Goal: Use online tool/utility: Utilize a website feature to perform a specific function

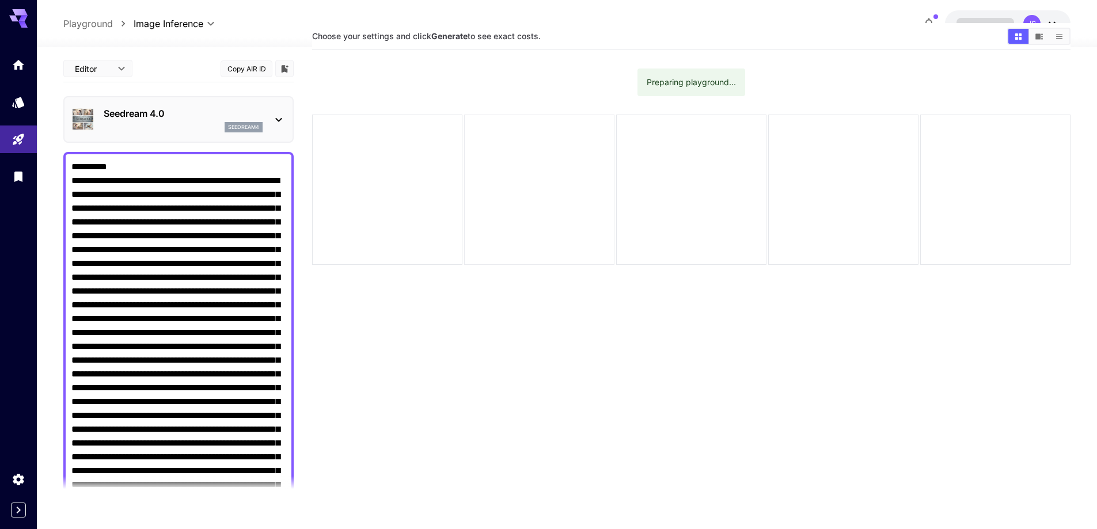
scroll to position [33, 0]
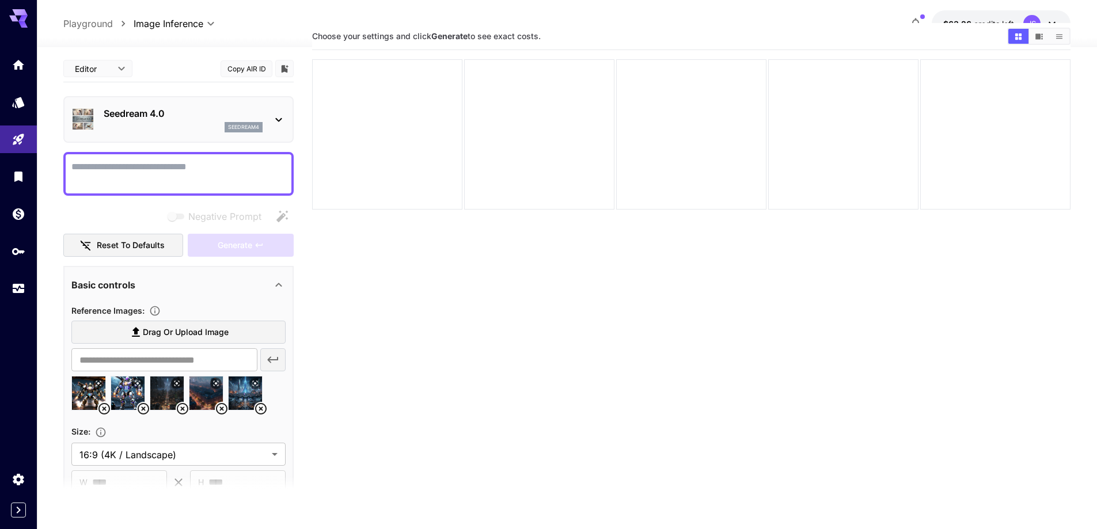
click at [130, 165] on textarea "Negative Prompt" at bounding box center [178, 174] width 214 height 28
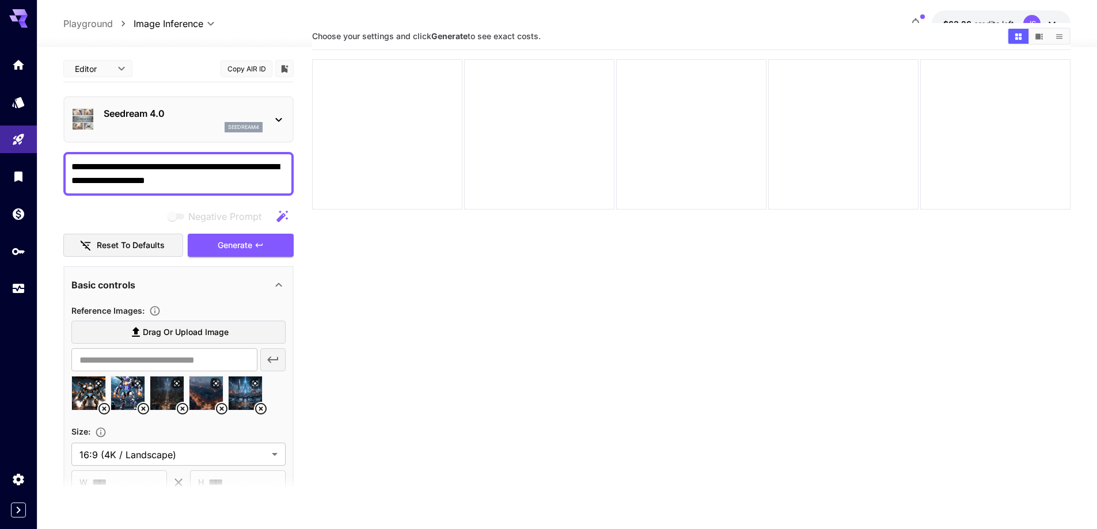
click at [213, 177] on textarea "**********" at bounding box center [178, 174] width 214 height 28
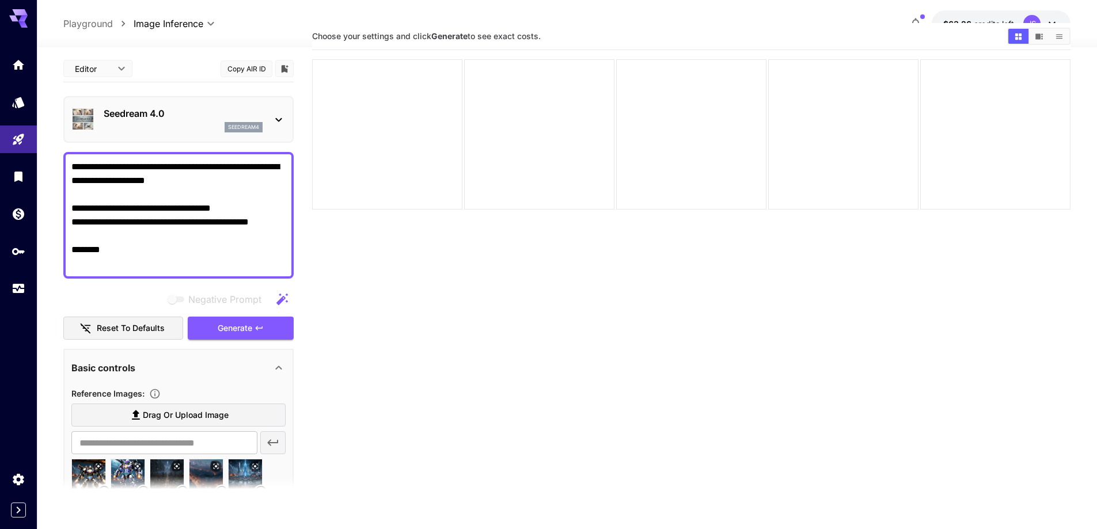
paste textarea "**********"
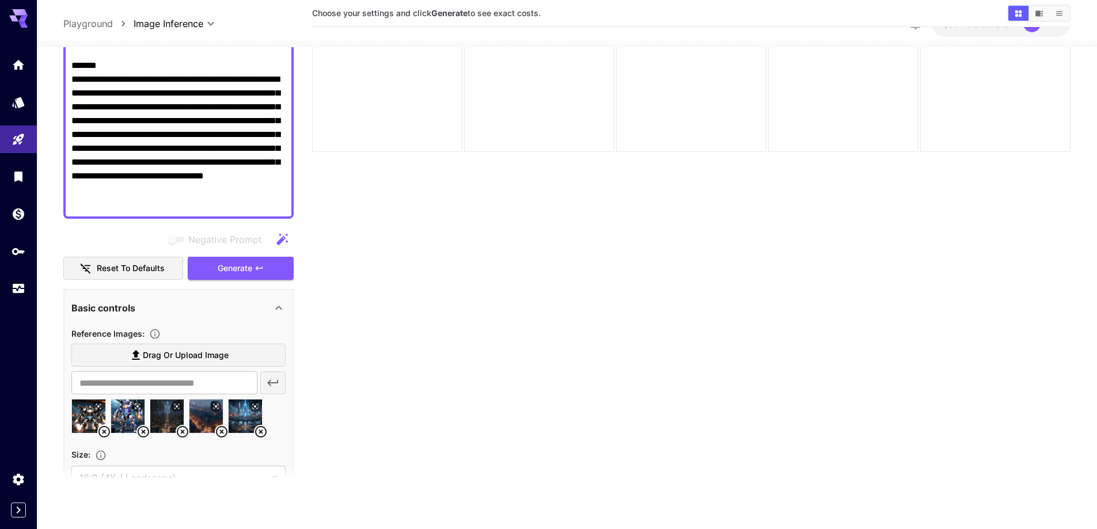
scroll to position [173, 0]
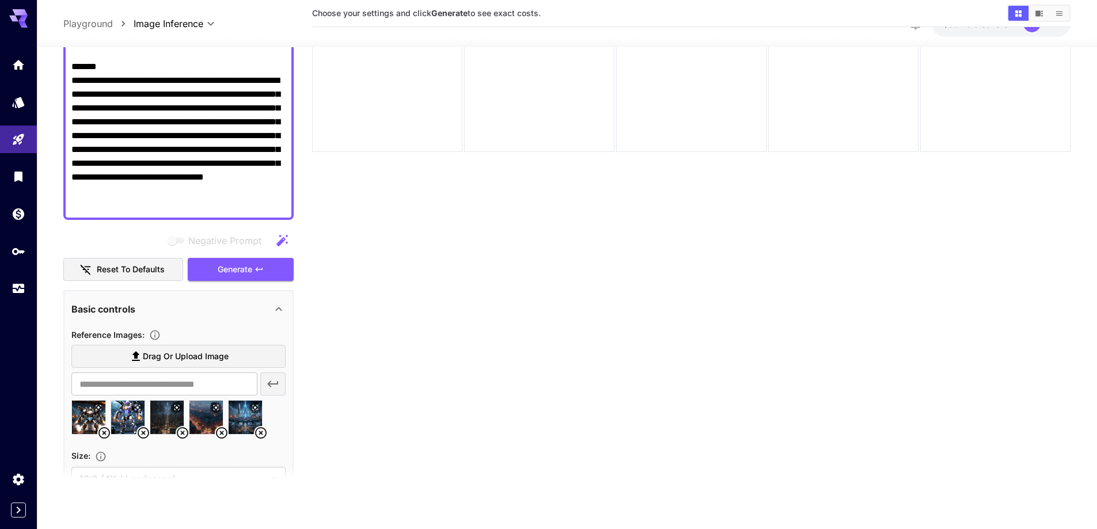
type textarea "**********"
click at [263, 433] on icon at bounding box center [261, 433] width 14 height 14
click at [222, 434] on icon at bounding box center [222, 433] width 12 height 12
click at [179, 434] on icon at bounding box center [183, 433] width 14 height 14
click at [142, 429] on icon at bounding box center [144, 433] width 14 height 14
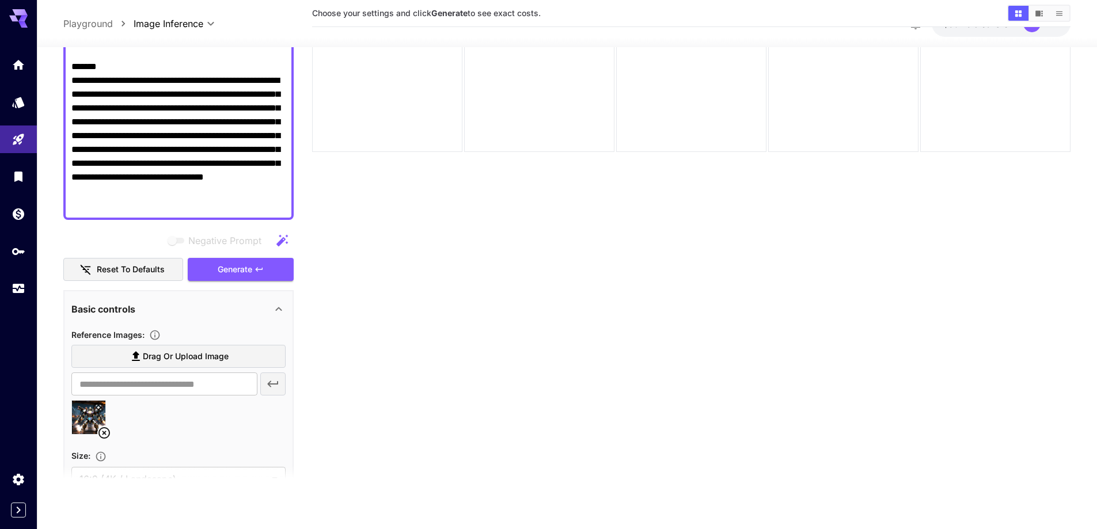
click at [104, 430] on icon at bounding box center [104, 433] width 14 height 14
click at [192, 359] on span "Drag or upload image" at bounding box center [186, 357] width 86 height 14
click at [0, 0] on input "Drag or upload image" at bounding box center [0, 0] width 0 height 0
click at [181, 355] on span "Drag or upload image" at bounding box center [186, 357] width 86 height 14
click at [0, 0] on input "Drag or upload image" at bounding box center [0, 0] width 0 height 0
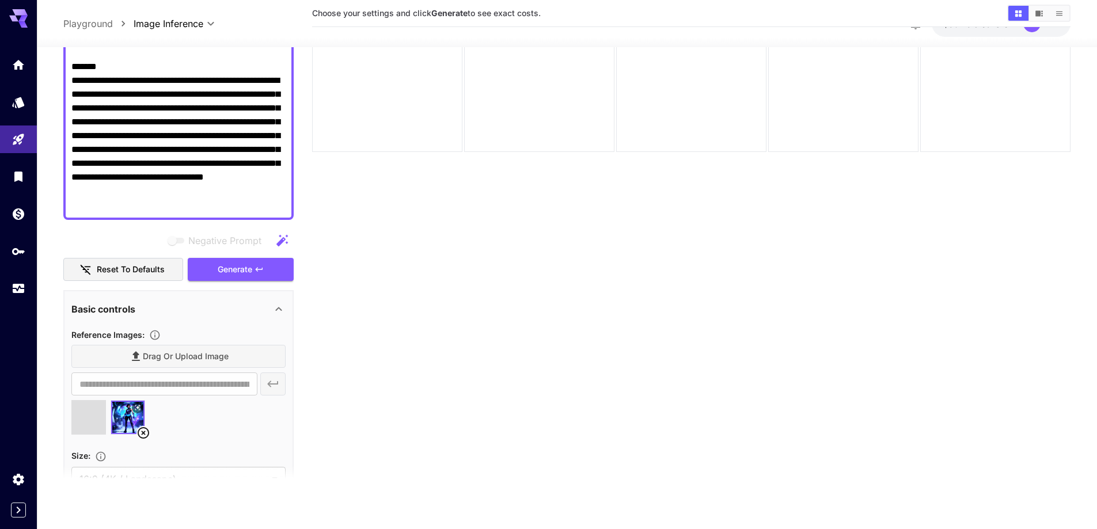
type input "**********"
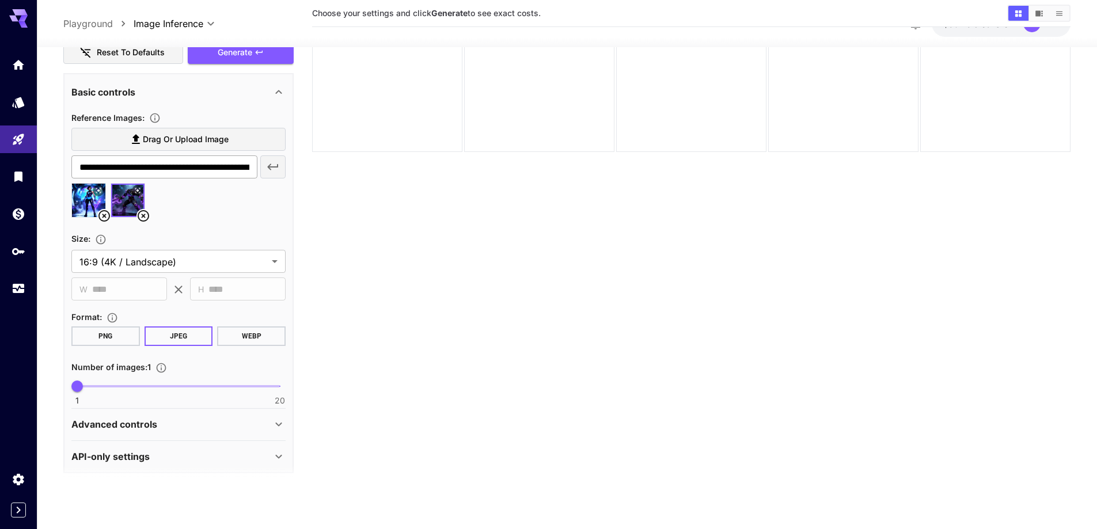
scroll to position [398, 0]
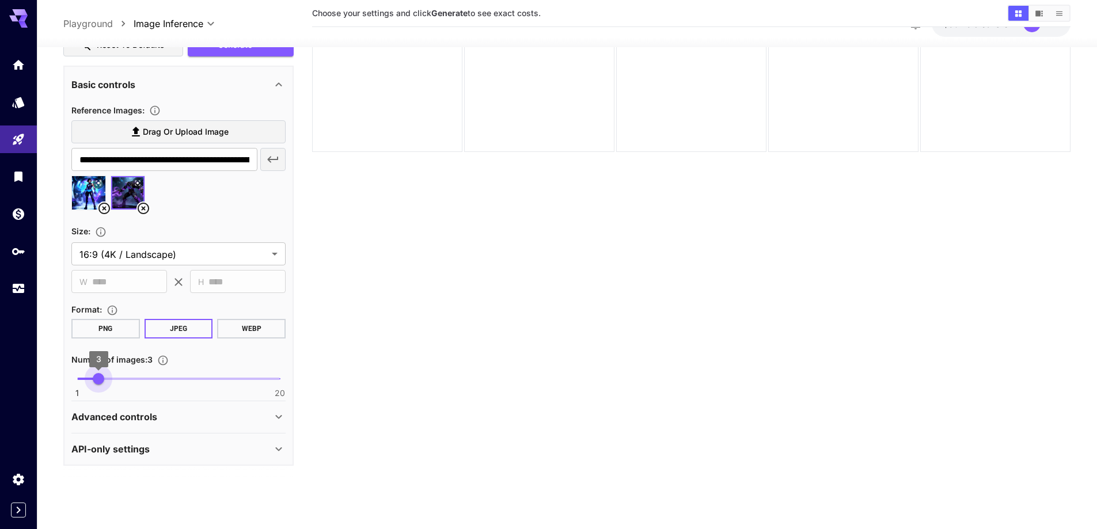
drag, startPoint x: 77, startPoint y: 375, endPoint x: 102, endPoint y: 378, distance: 25.6
click at [102, 378] on span "3" at bounding box center [99, 379] width 12 height 12
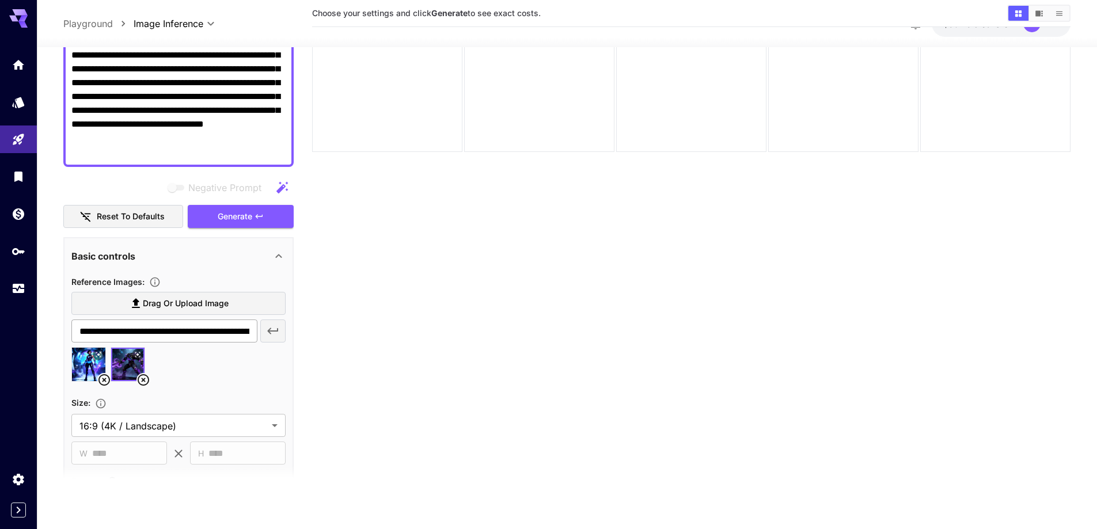
scroll to position [225, 0]
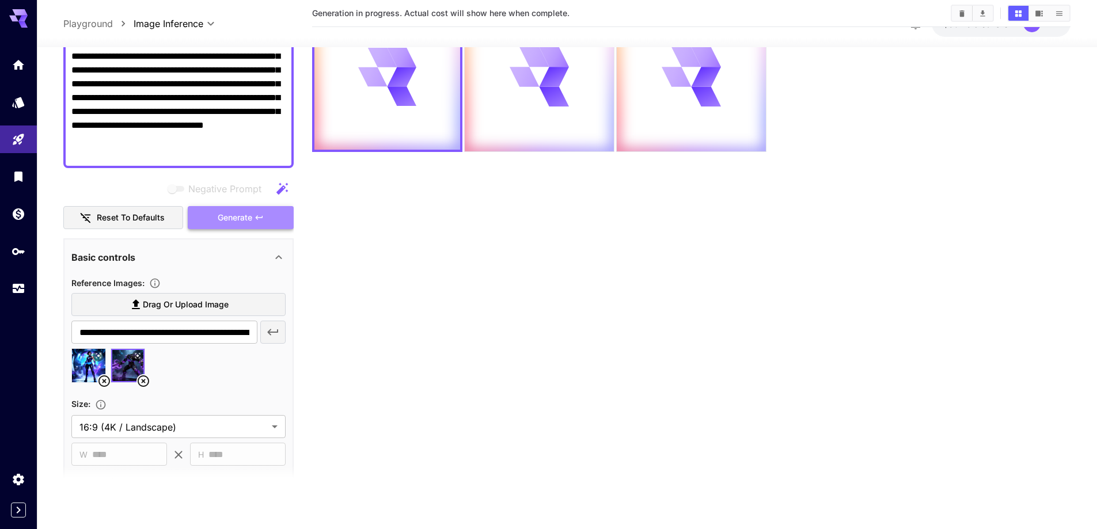
click at [243, 218] on span "Generate" at bounding box center [235, 218] width 35 height 14
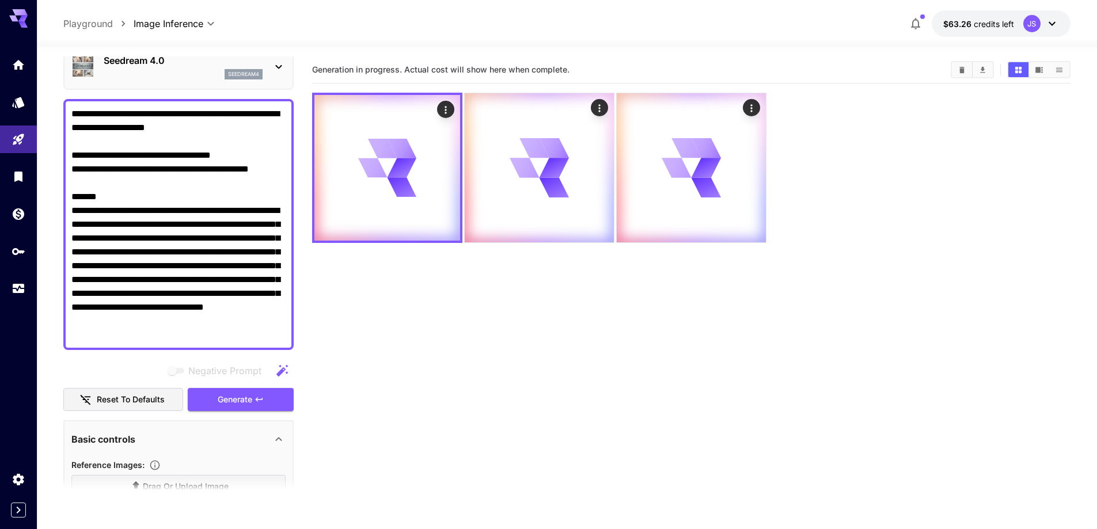
scroll to position [0, 0]
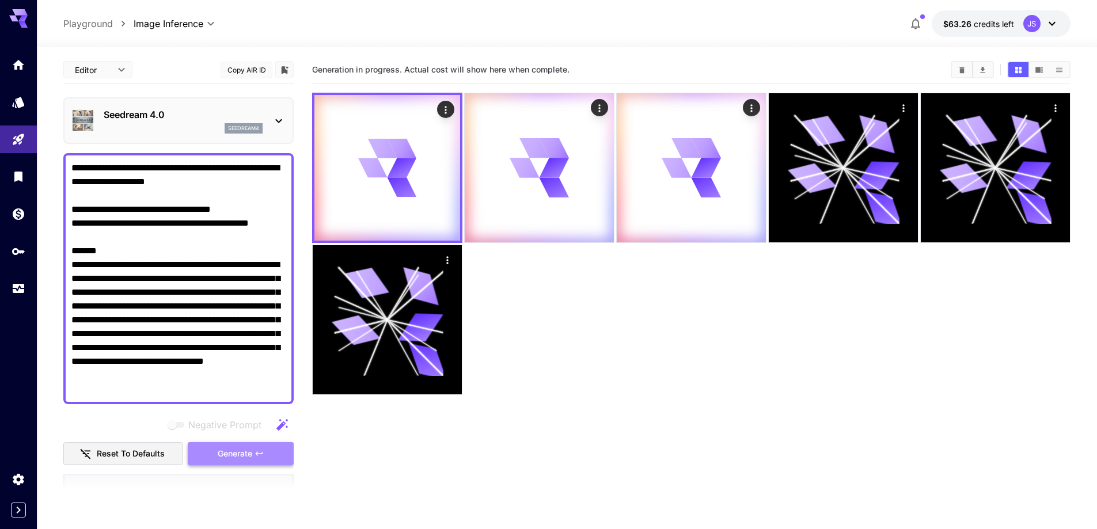
click at [241, 456] on span "Generate" at bounding box center [235, 454] width 35 height 14
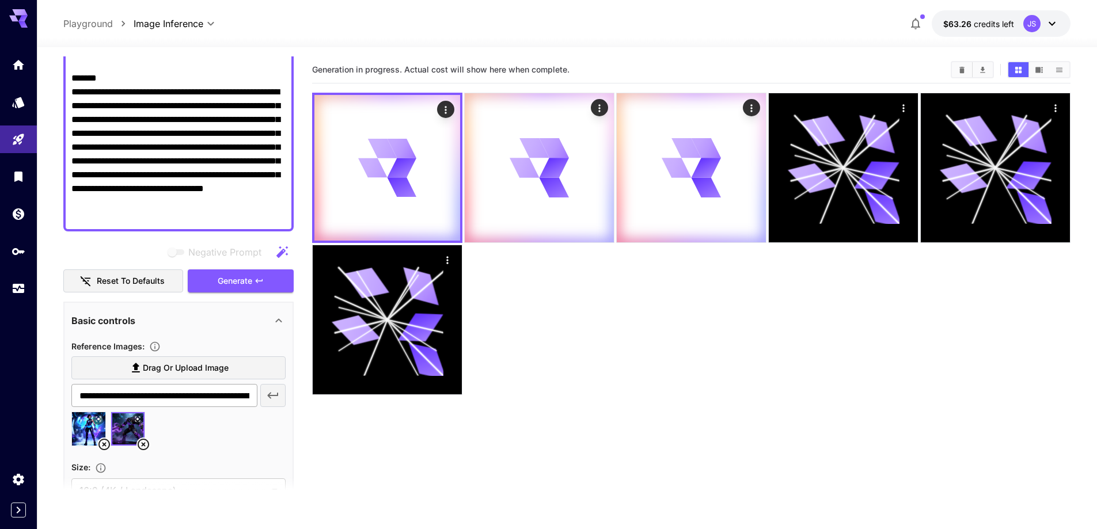
scroll to position [58, 0]
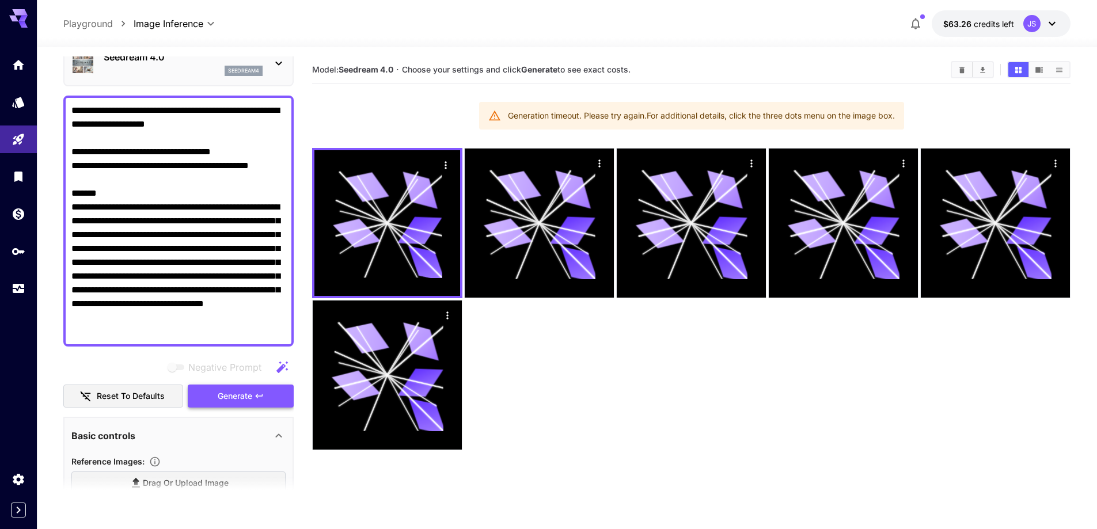
click at [240, 396] on span "Generate" at bounding box center [235, 396] width 35 height 14
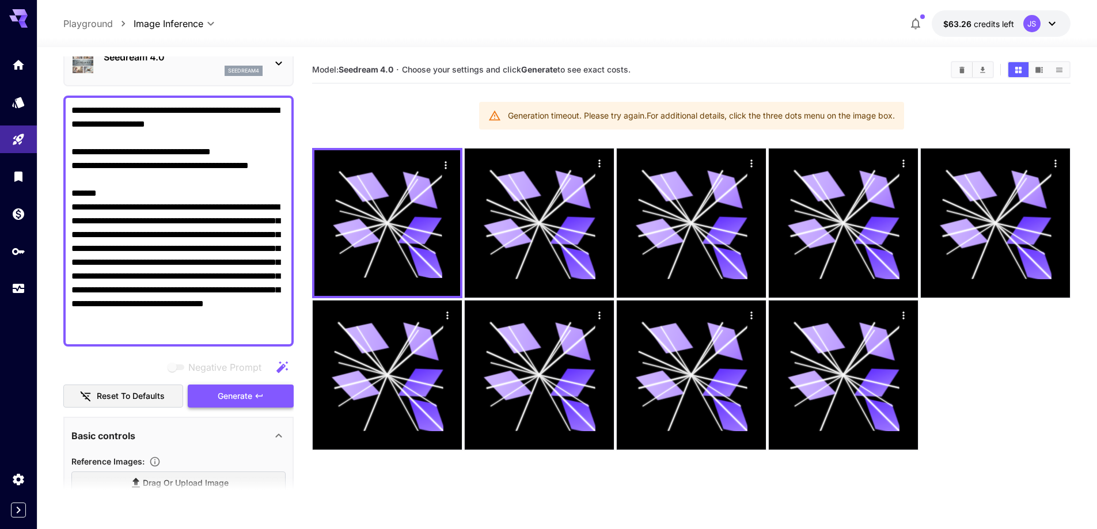
click at [237, 395] on span "Generate" at bounding box center [235, 396] width 35 height 14
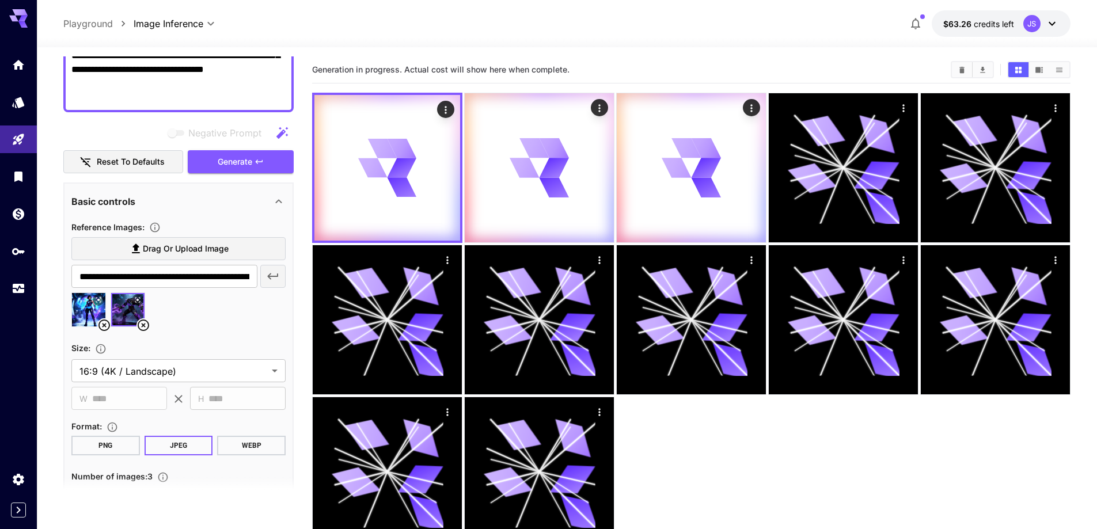
scroll to position [346, 0]
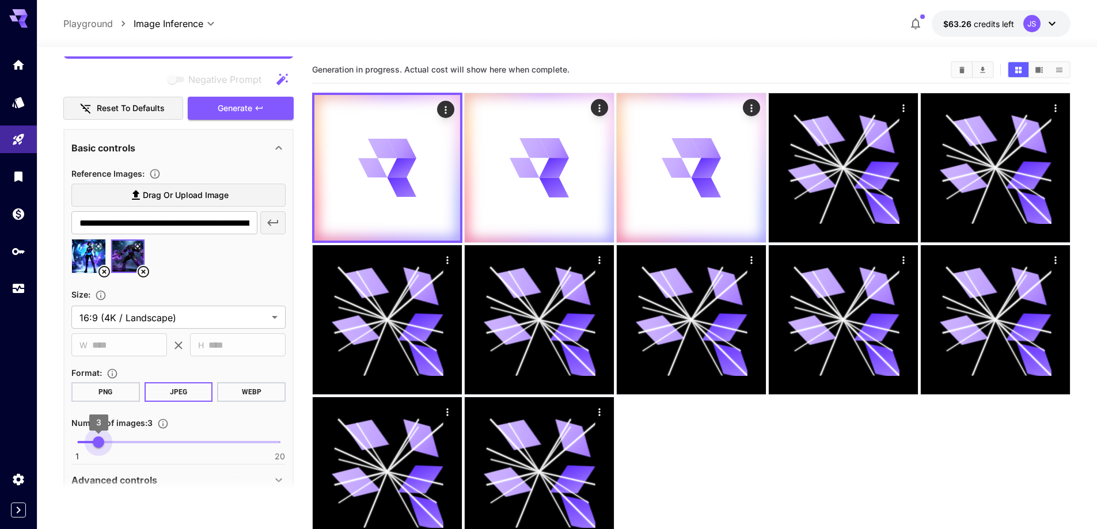
type input "*"
drag, startPoint x: 96, startPoint y: 439, endPoint x: 59, endPoint y: 440, distance: 36.9
click at [59, 440] on section "**********" at bounding box center [567, 333] width 1061 height 573
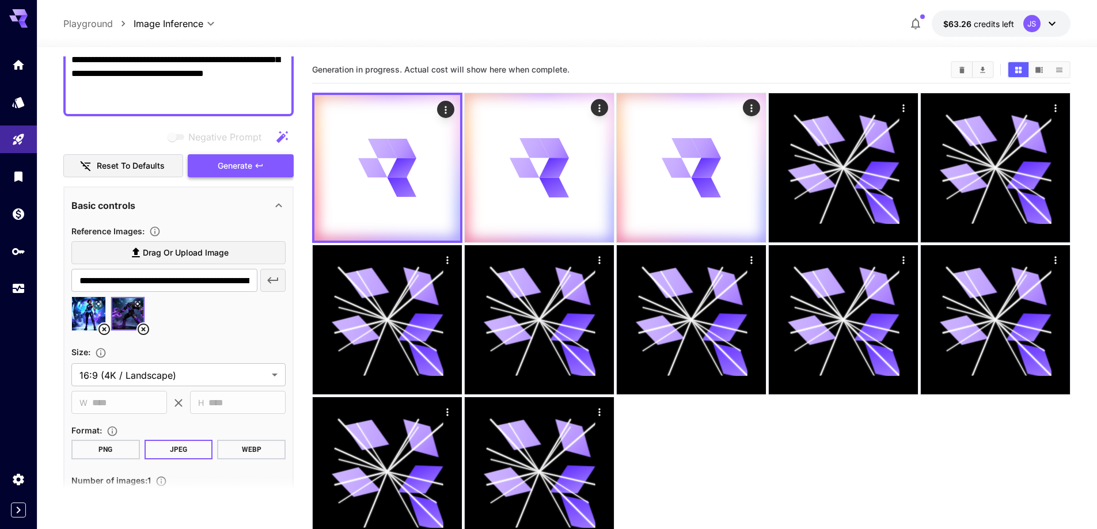
click at [248, 174] on button "Generate" at bounding box center [241, 166] width 106 height 24
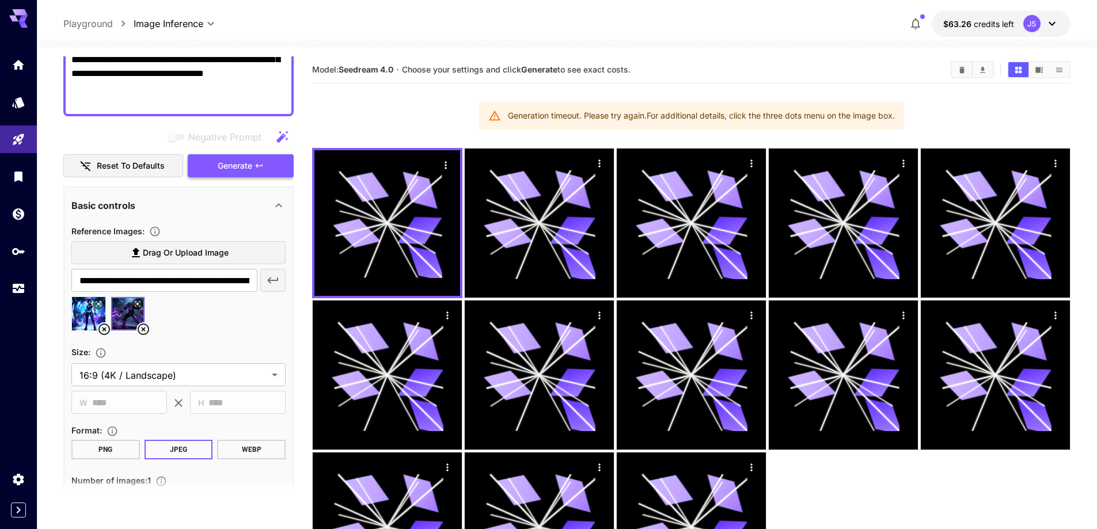
click at [247, 166] on span "Generate" at bounding box center [235, 166] width 35 height 14
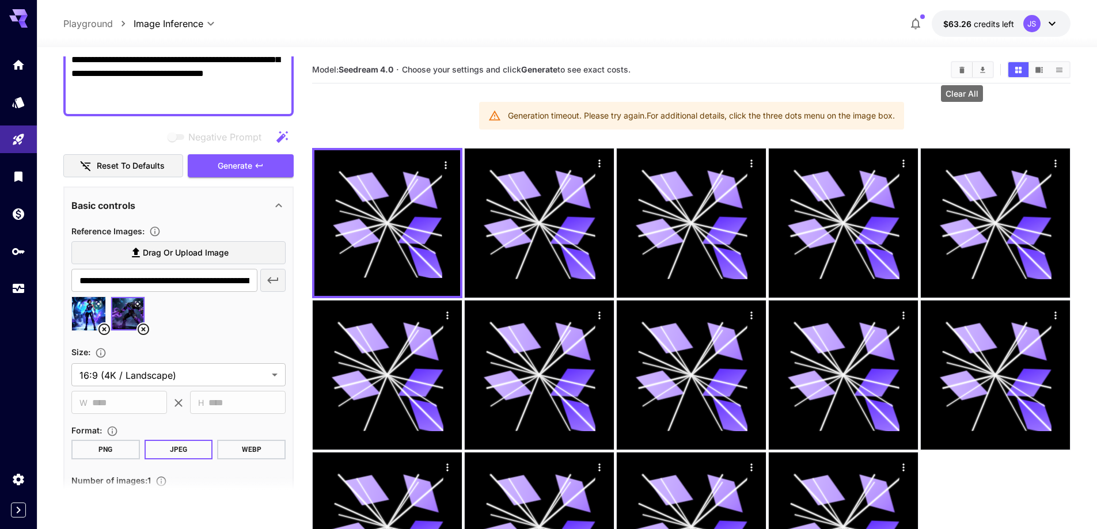
click at [955, 69] on button "Clear All" at bounding box center [962, 69] width 20 height 15
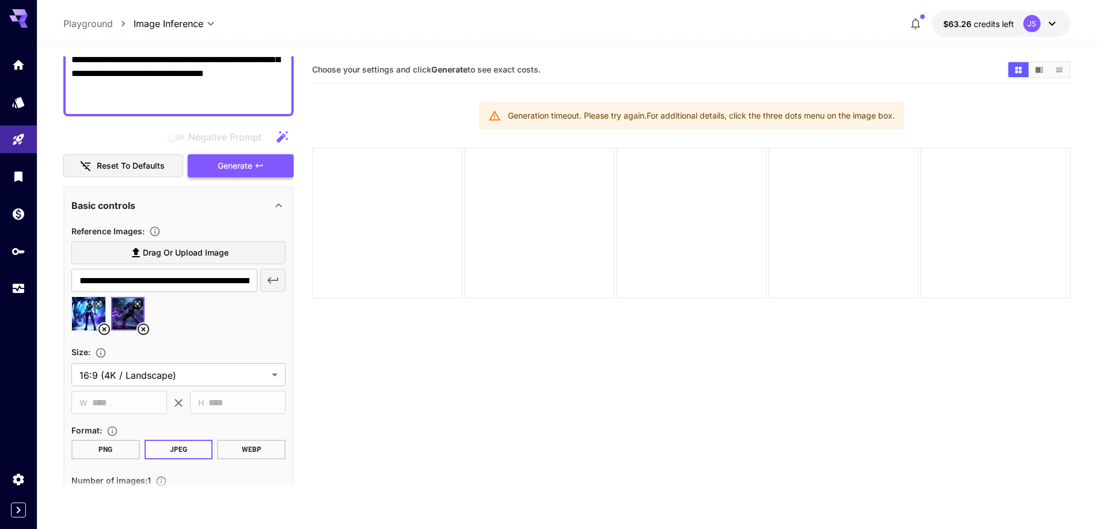
click at [253, 162] on button "Generate" at bounding box center [241, 166] width 106 height 24
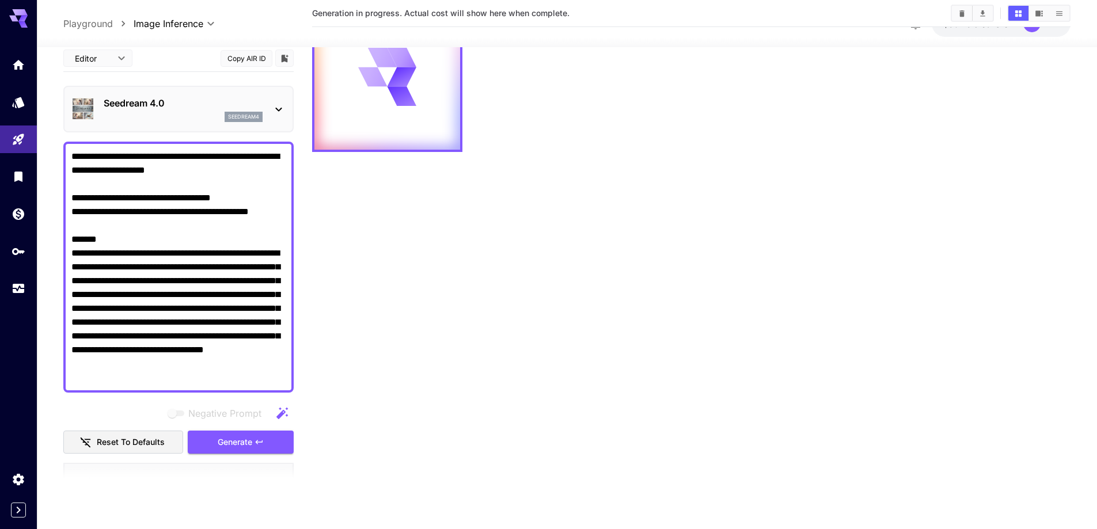
scroll to position [0, 0]
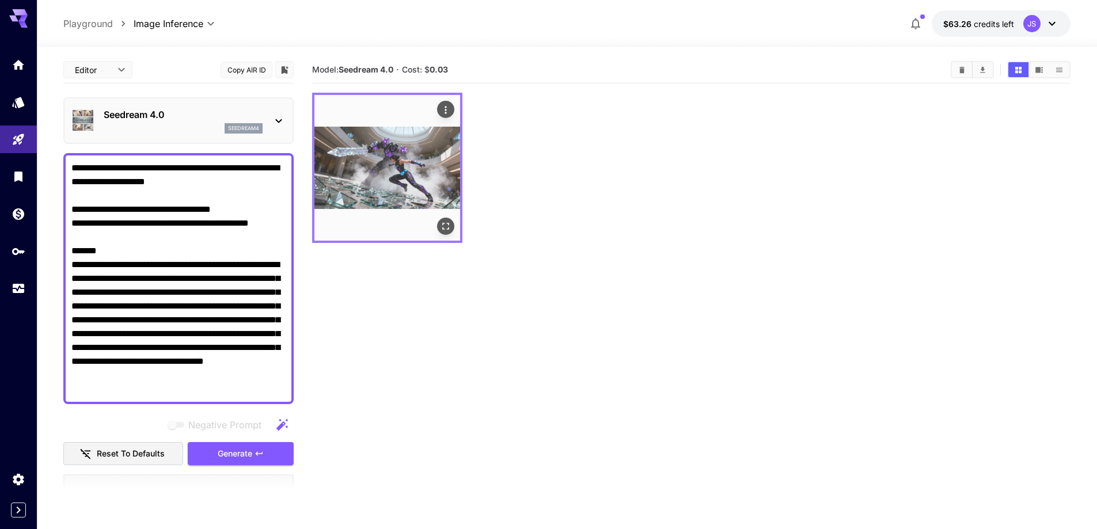
click at [402, 163] on img at bounding box center [388, 168] width 146 height 146
click at [449, 233] on button "Open in fullscreen" at bounding box center [445, 226] width 17 height 17
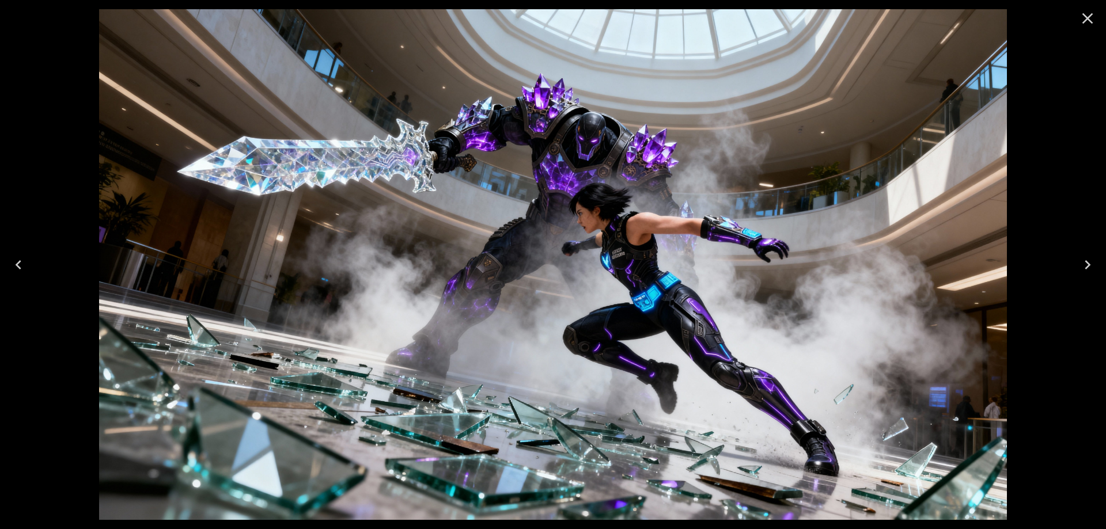
click at [1093, 16] on icon "Close" at bounding box center [1087, 18] width 18 height 18
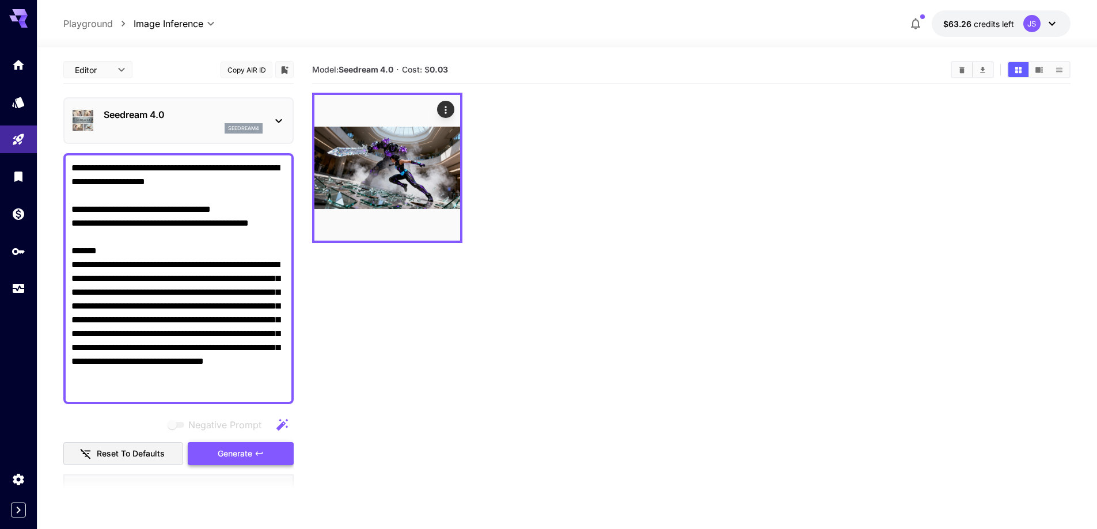
click at [268, 459] on button "Generate" at bounding box center [241, 454] width 106 height 24
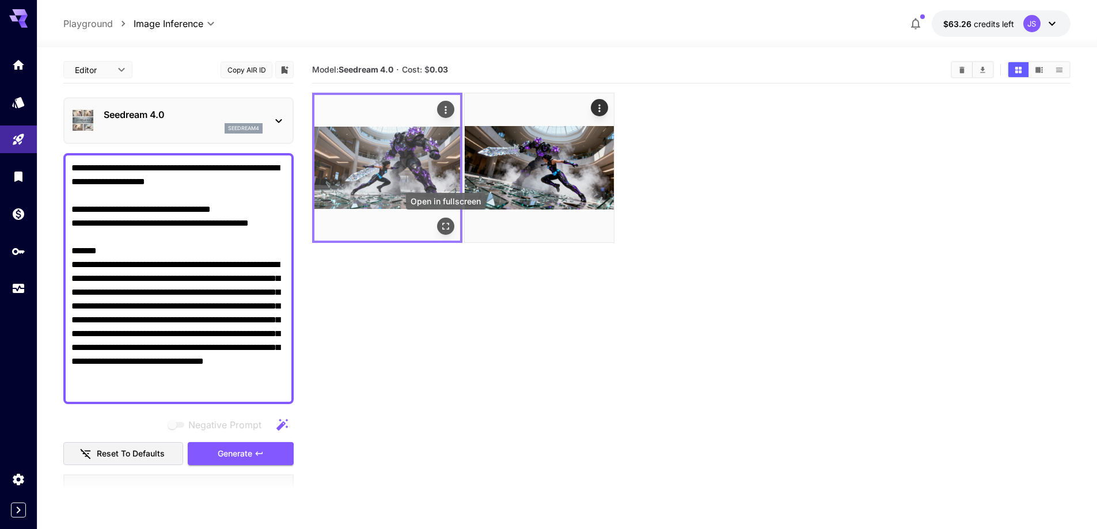
click at [442, 227] on icon "Open in fullscreen" at bounding box center [446, 227] width 12 height 12
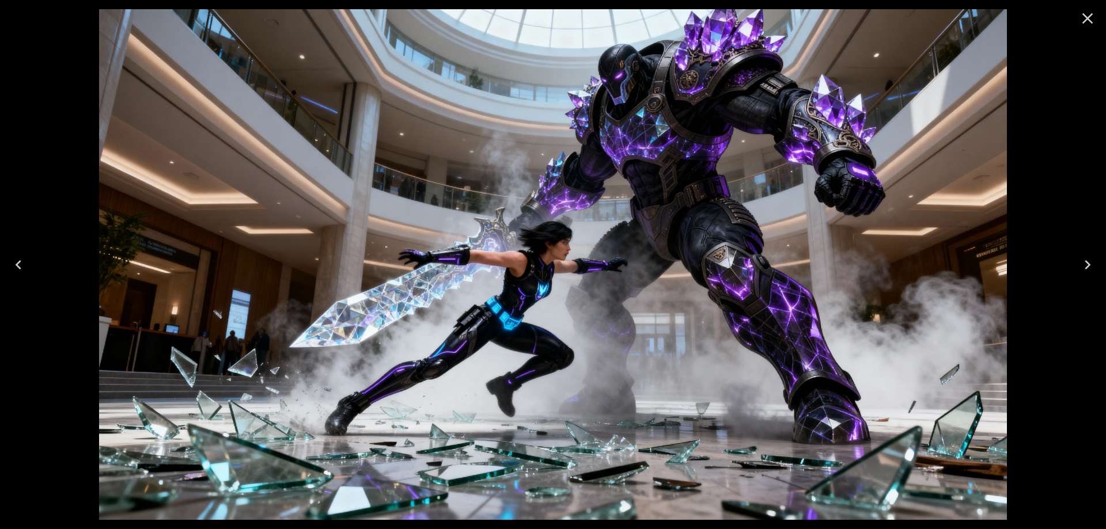
click at [1090, 193] on div at bounding box center [553, 264] width 1106 height 529
click at [1092, 20] on icon "Close" at bounding box center [1087, 18] width 18 height 18
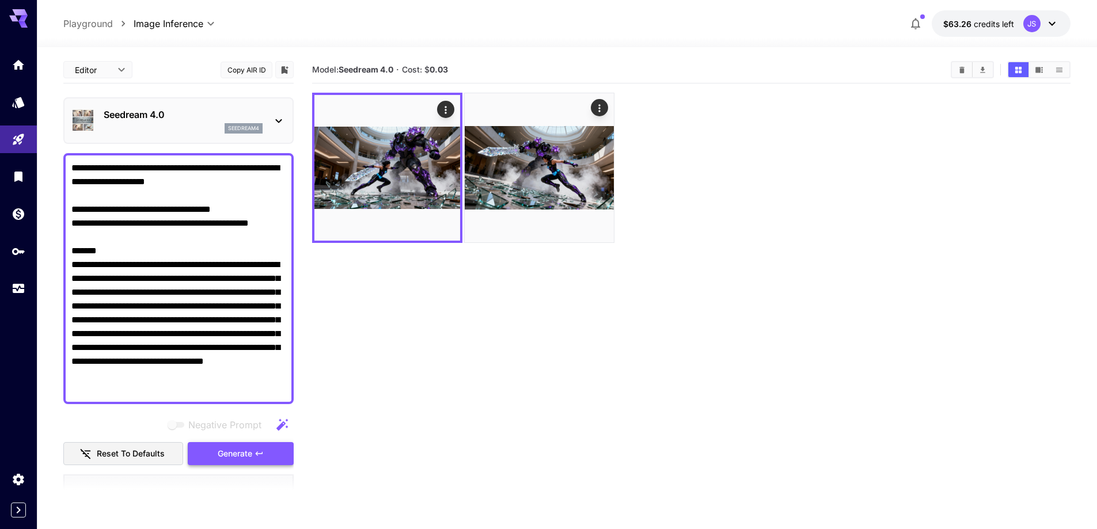
click at [247, 457] on span "Generate" at bounding box center [235, 454] width 35 height 14
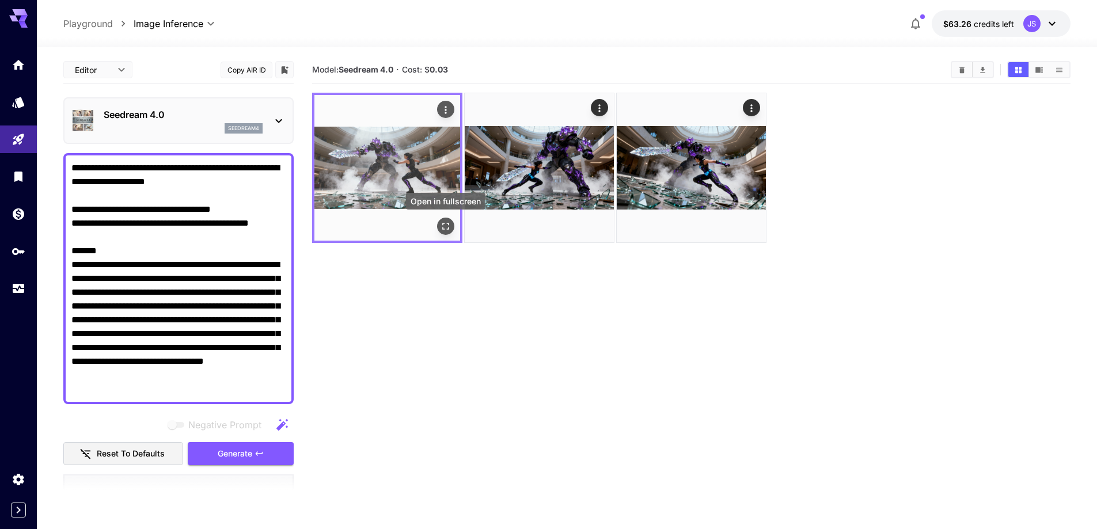
click at [445, 225] on icon "Open in fullscreen" at bounding box center [446, 227] width 12 height 12
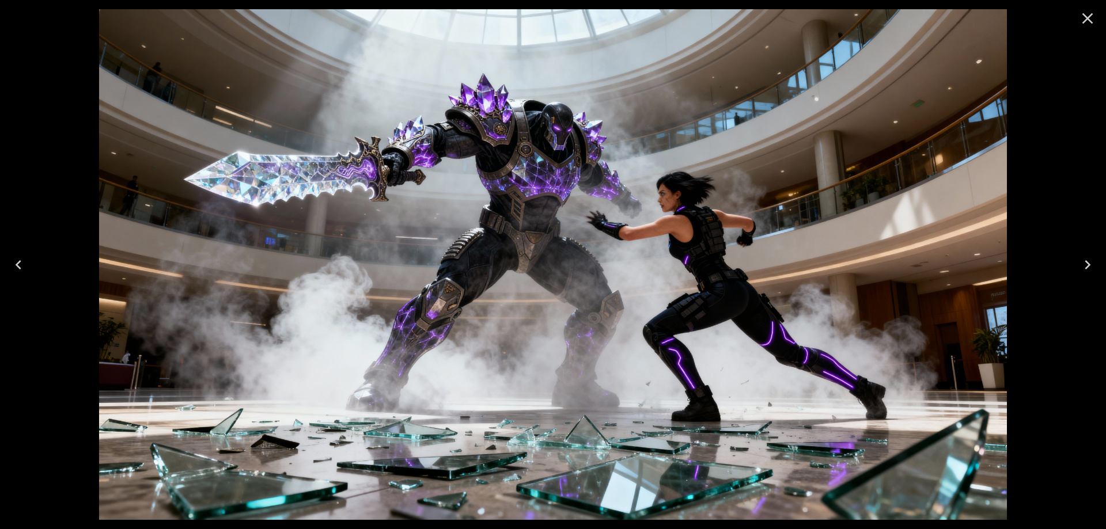
click at [1087, 15] on icon "Close" at bounding box center [1087, 18] width 18 height 18
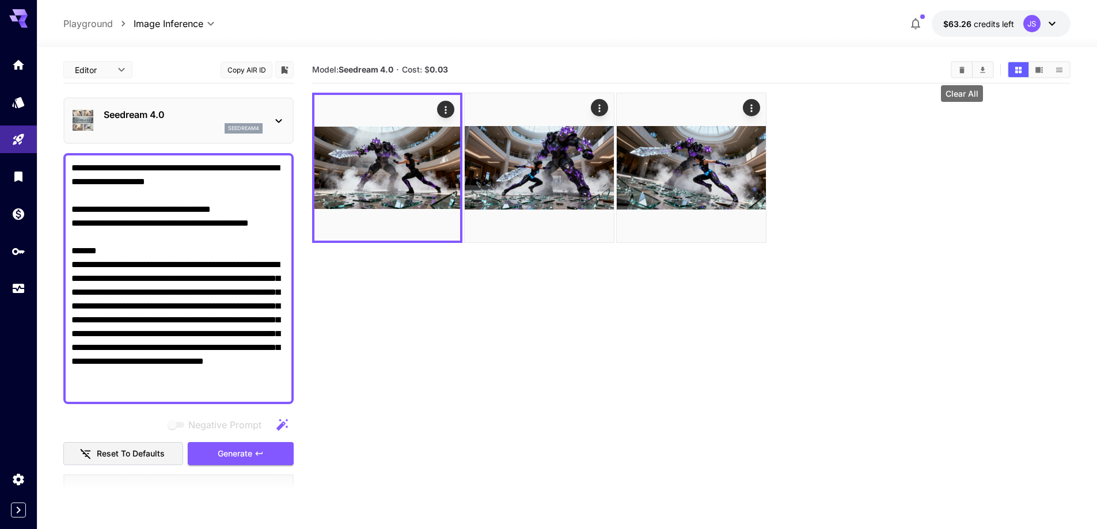
click at [963, 69] on icon "Clear All" at bounding box center [962, 69] width 5 height 6
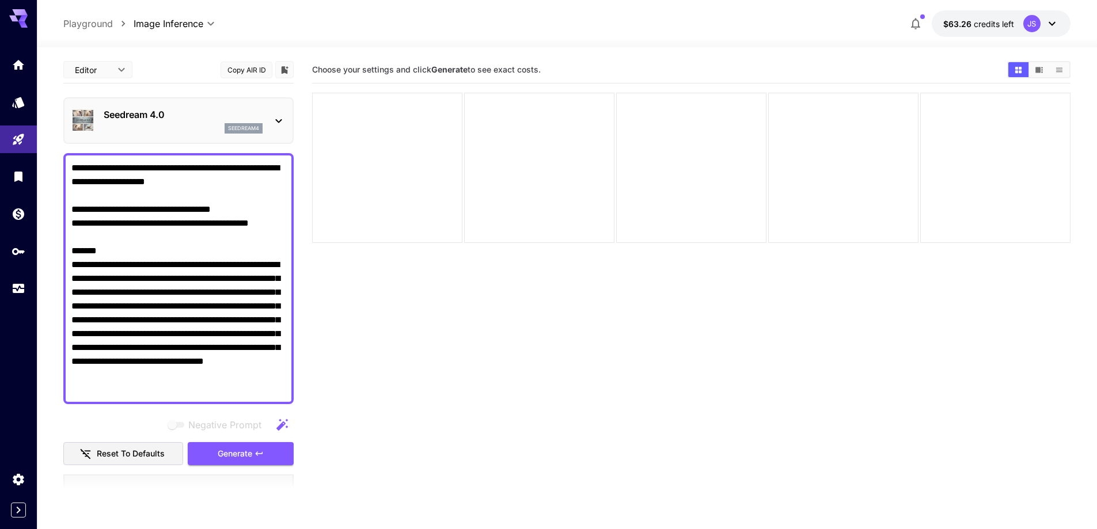
click at [168, 213] on textarea "**********" at bounding box center [178, 278] width 214 height 235
paste textarea "**********"
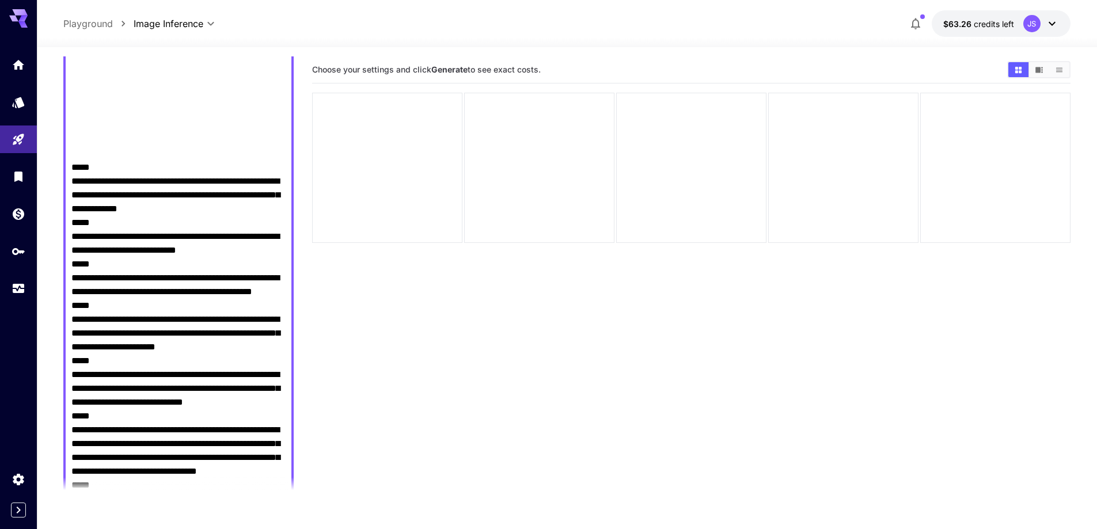
scroll to position [139, 0]
click at [75, 164] on textarea "Negative Prompt" at bounding box center [178, 409] width 214 height 774
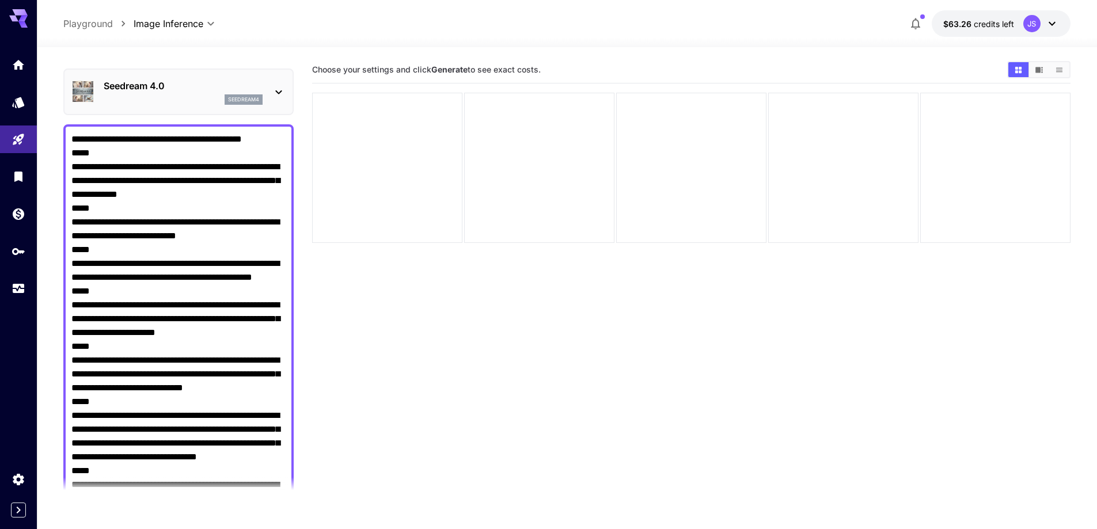
scroll to position [15, 0]
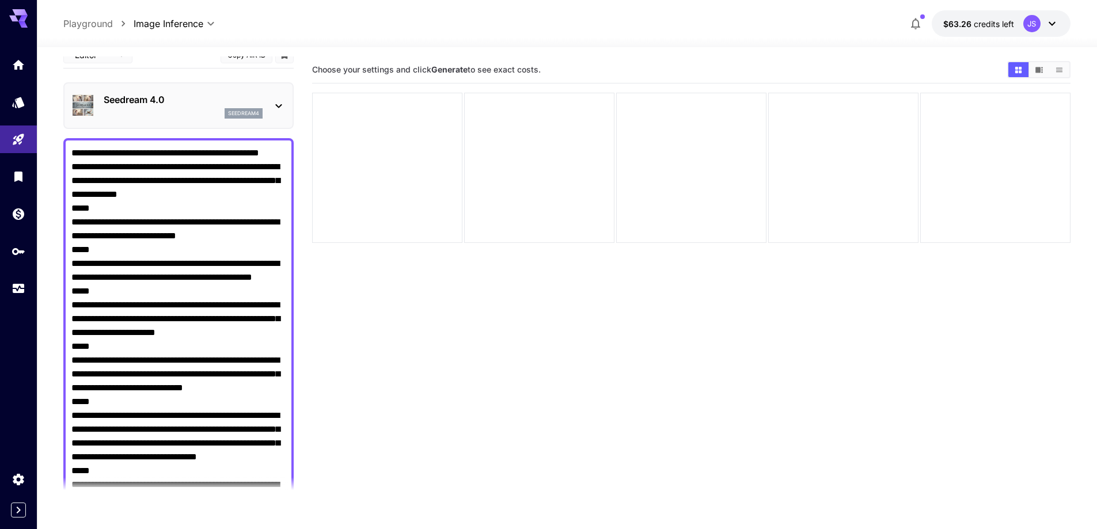
click at [114, 164] on textarea "Negative Prompt" at bounding box center [178, 471] width 214 height 650
click at [201, 195] on textarea "Negative Prompt" at bounding box center [178, 464] width 214 height 636
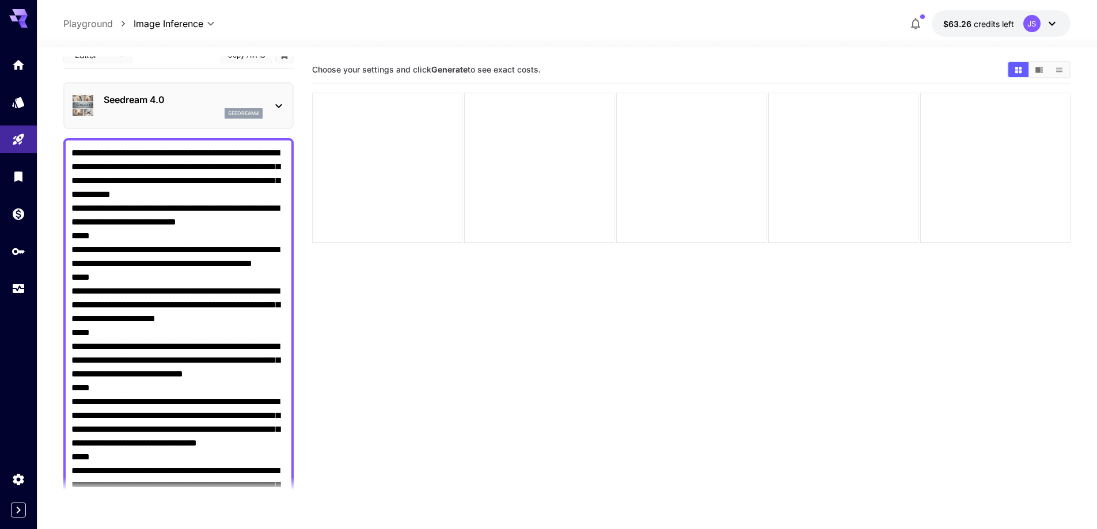
click at [232, 195] on textarea "Negative Prompt" at bounding box center [178, 457] width 214 height 622
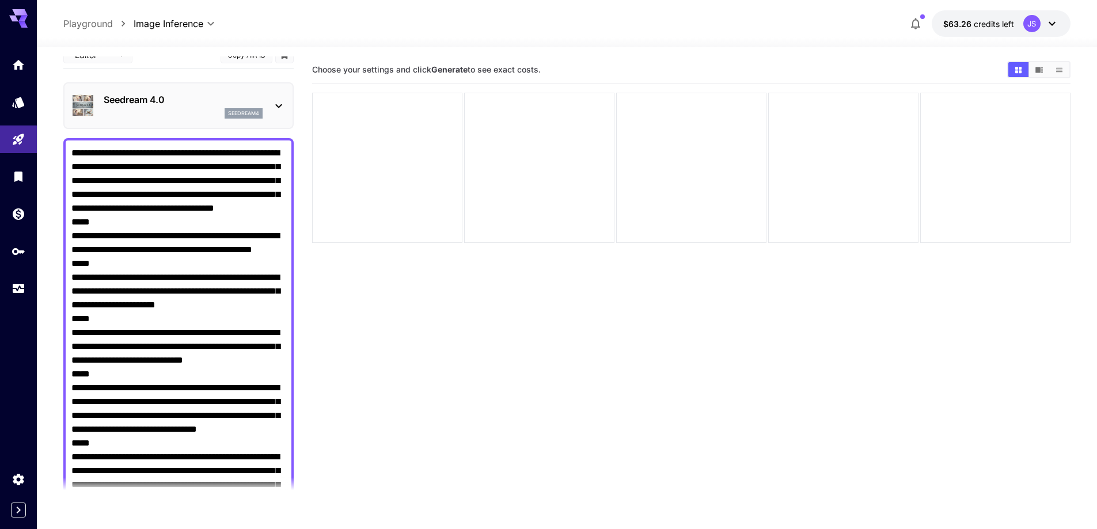
click at [122, 206] on textarea "Negative Prompt" at bounding box center [178, 457] width 214 height 622
click at [155, 221] on textarea "Negative Prompt" at bounding box center [178, 457] width 214 height 622
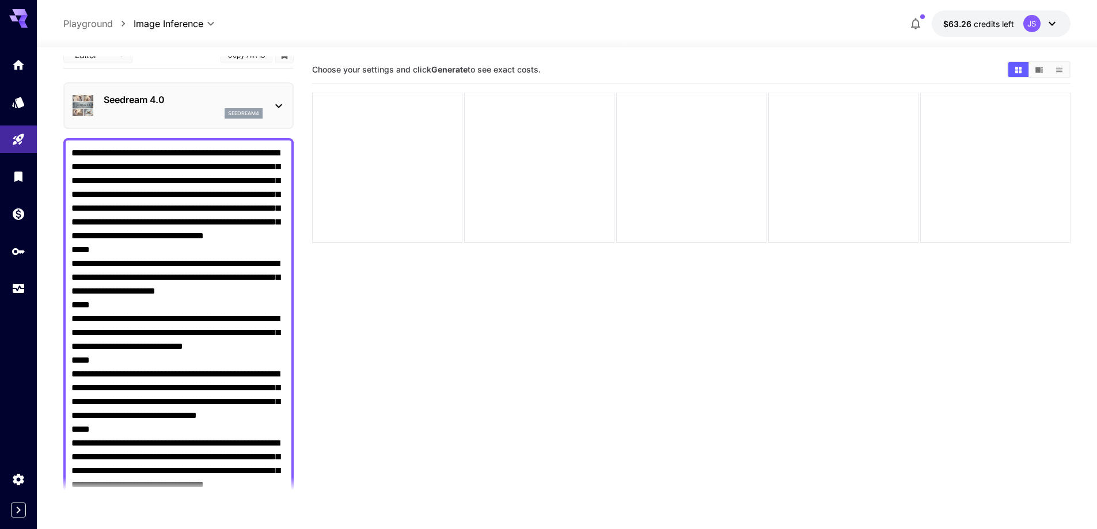
click at [241, 248] on textarea "Negative Prompt" at bounding box center [178, 443] width 214 height 595
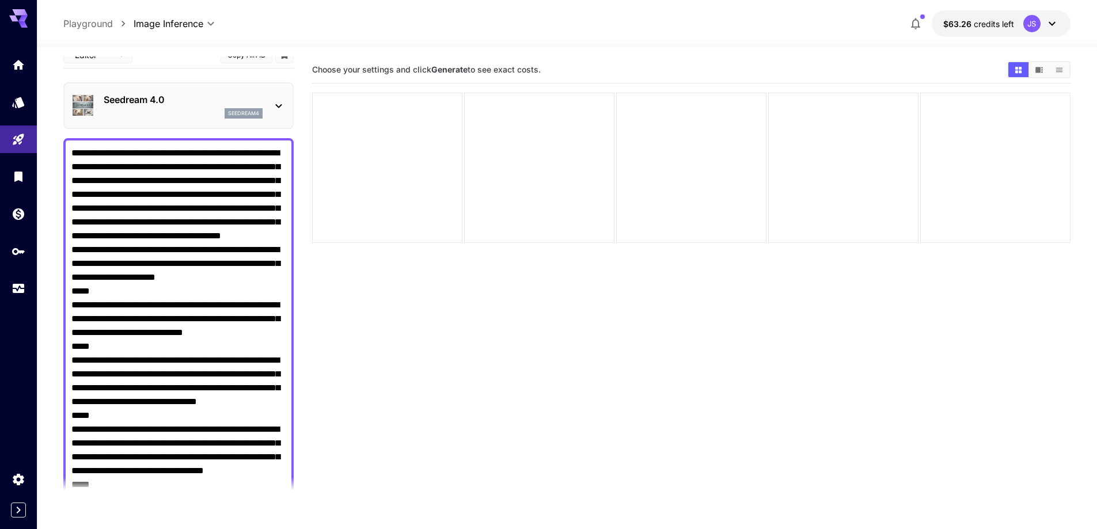
click at [78, 259] on textarea "Negative Prompt" at bounding box center [178, 436] width 214 height 581
click at [221, 288] on textarea "Negative Prompt" at bounding box center [178, 436] width 214 height 581
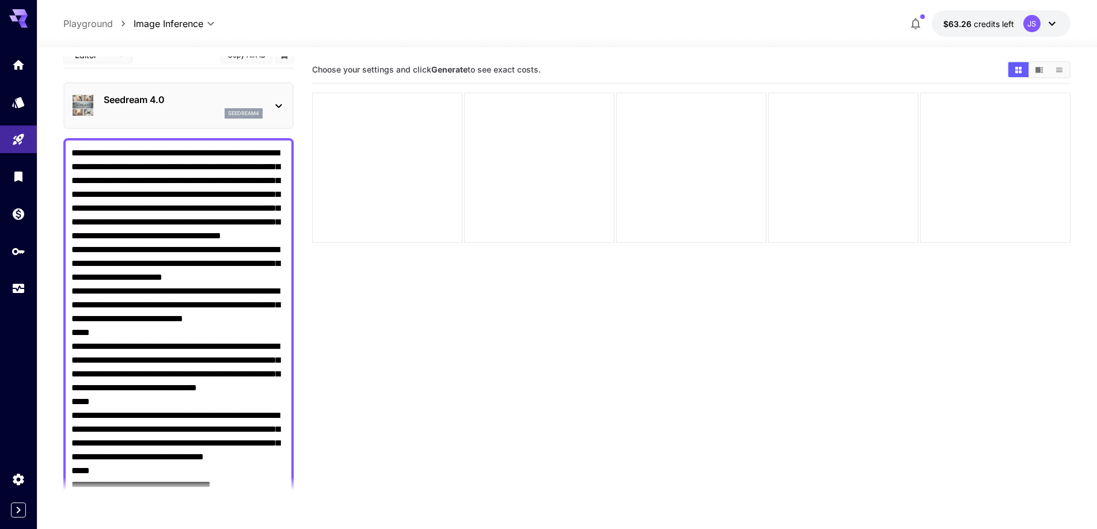
click at [253, 287] on textarea "Negative Prompt" at bounding box center [178, 429] width 214 height 567
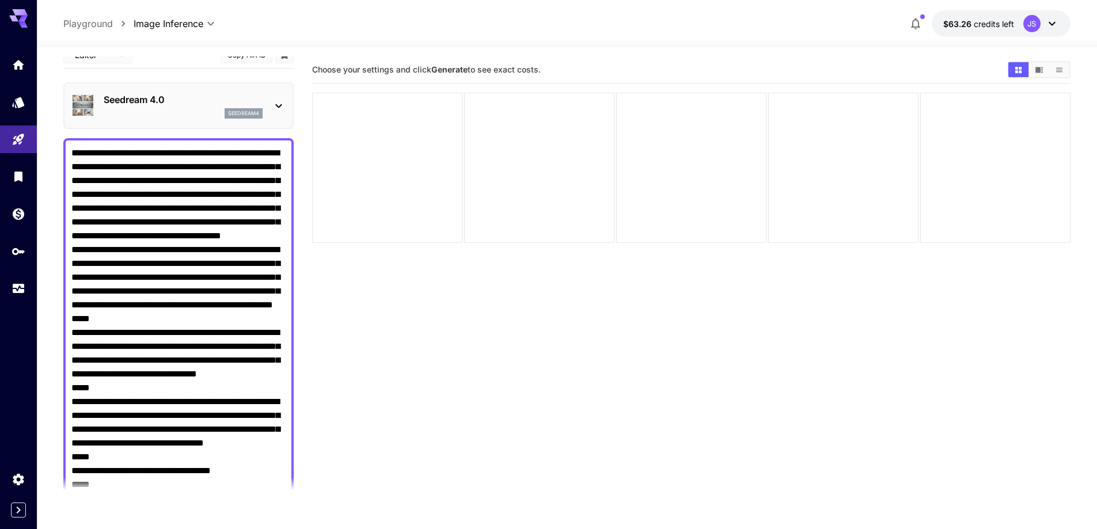
click at [124, 346] on textarea "Negative Prompt" at bounding box center [178, 422] width 214 height 553
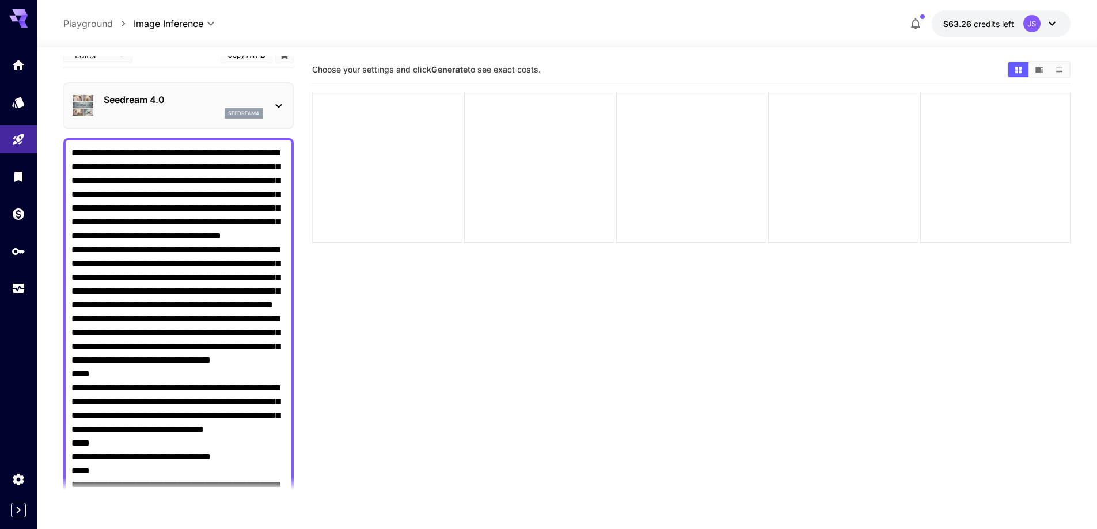
click at [165, 346] on textarea "Negative Prompt" at bounding box center [178, 415] width 214 height 539
click at [247, 344] on textarea "Negative Prompt" at bounding box center [178, 415] width 214 height 539
drag, startPoint x: 102, startPoint y: 389, endPoint x: 421, endPoint y: 387, distance: 318.6
click at [421, 387] on section "Choose your settings and click Generate to see exact costs." at bounding box center [691, 320] width 759 height 529
click at [89, 383] on textarea "Negative Prompt" at bounding box center [178, 415] width 214 height 539
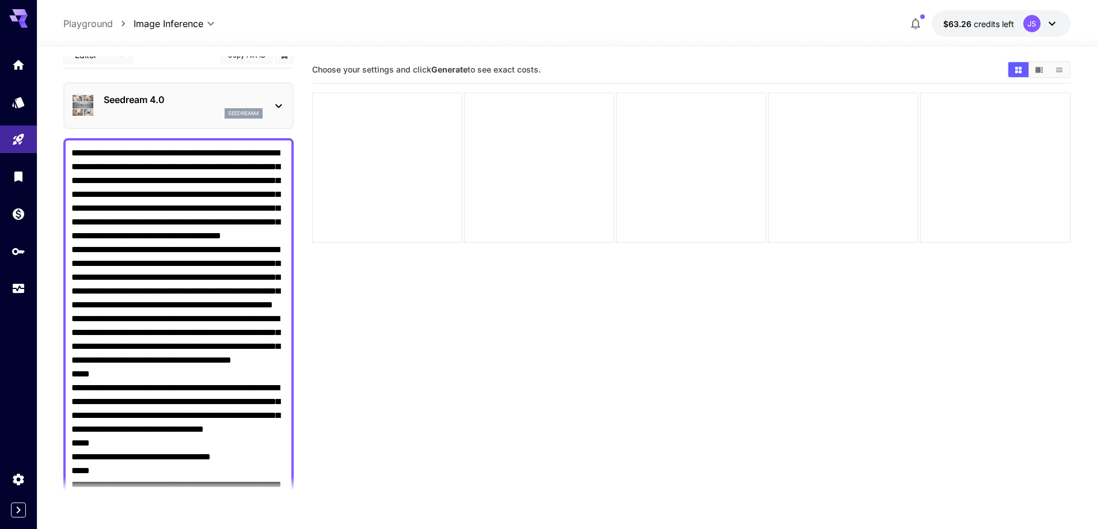
click at [89, 383] on textarea "Negative Prompt" at bounding box center [178, 415] width 214 height 539
click at [177, 400] on textarea "Negative Prompt" at bounding box center [178, 415] width 214 height 539
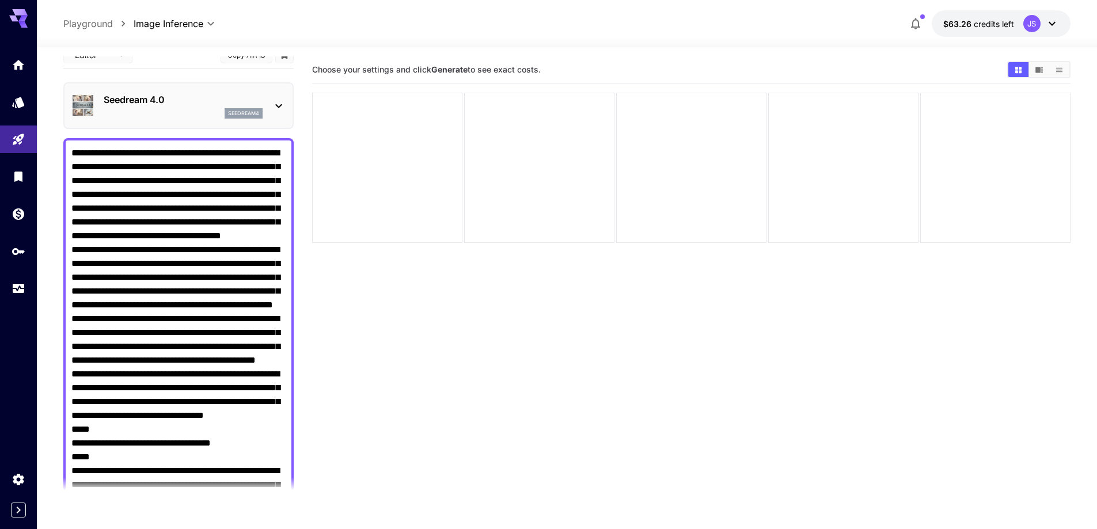
click at [216, 400] on textarea "Negative Prompt" at bounding box center [178, 408] width 214 height 525
click at [242, 460] on textarea "Negative Prompt" at bounding box center [178, 402] width 214 height 512
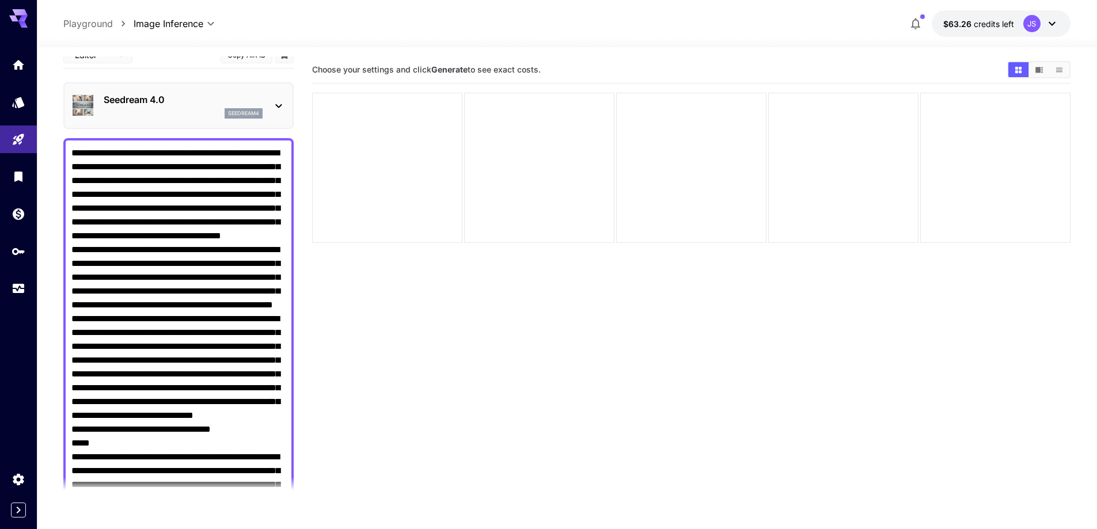
click at [269, 457] on textarea "Negative Prompt" at bounding box center [178, 395] width 214 height 498
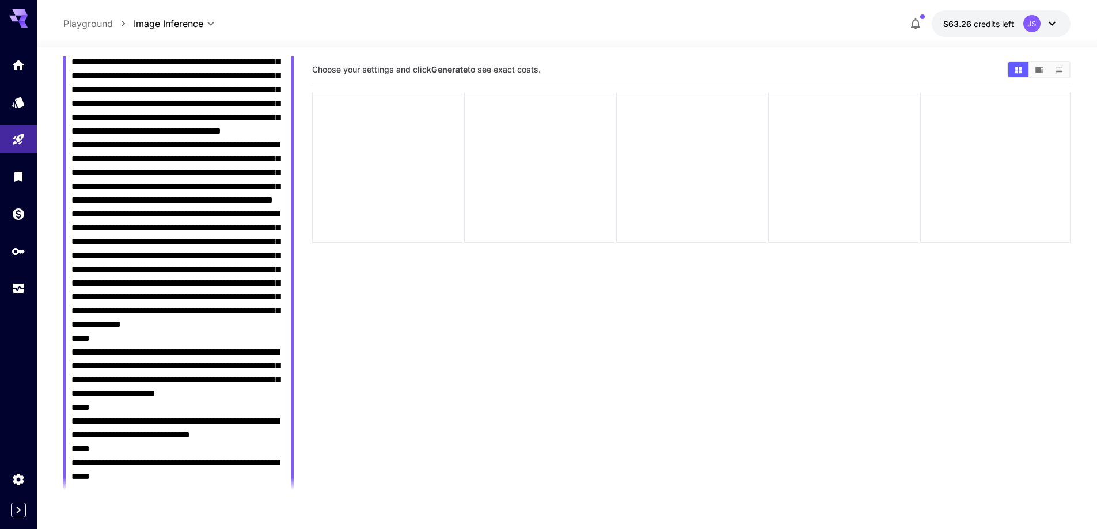
scroll to position [130, 0]
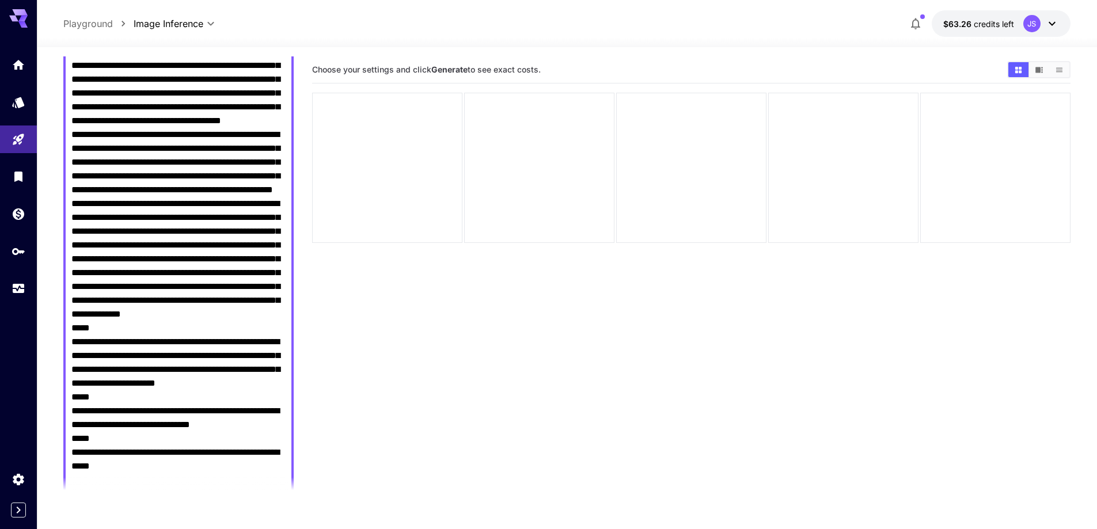
click at [217, 353] on textarea "Negative Prompt" at bounding box center [178, 280] width 214 height 498
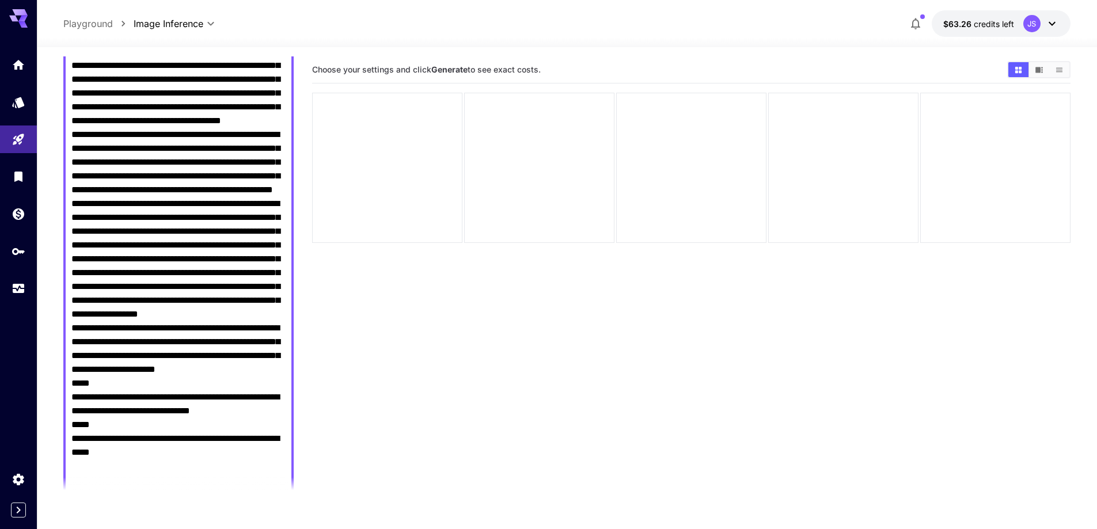
click at [249, 354] on textarea "Negative Prompt" at bounding box center [178, 273] width 214 height 484
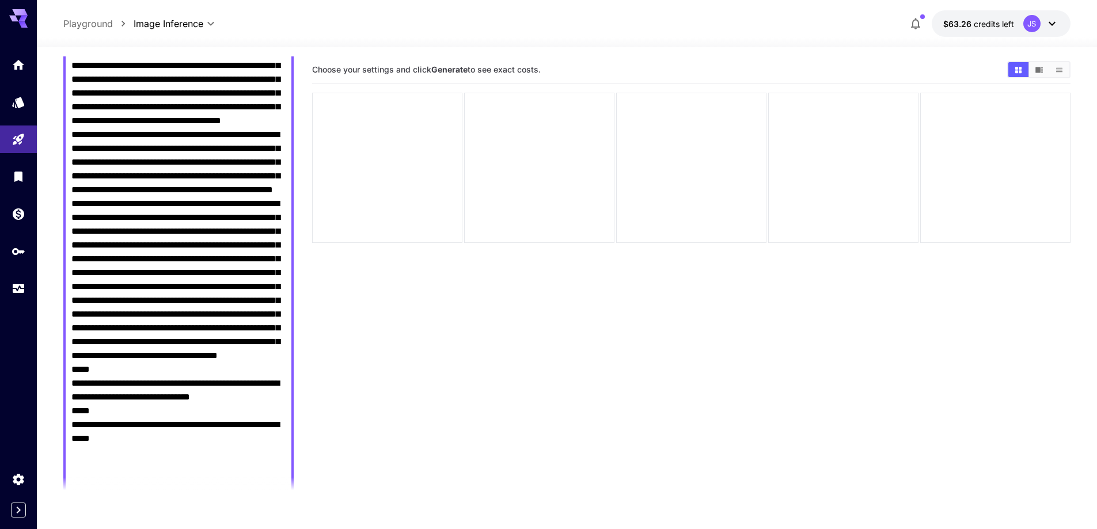
click at [258, 369] on textarea "Negative Prompt" at bounding box center [178, 266] width 214 height 470
click at [135, 426] on textarea "Negative Prompt" at bounding box center [178, 266] width 214 height 470
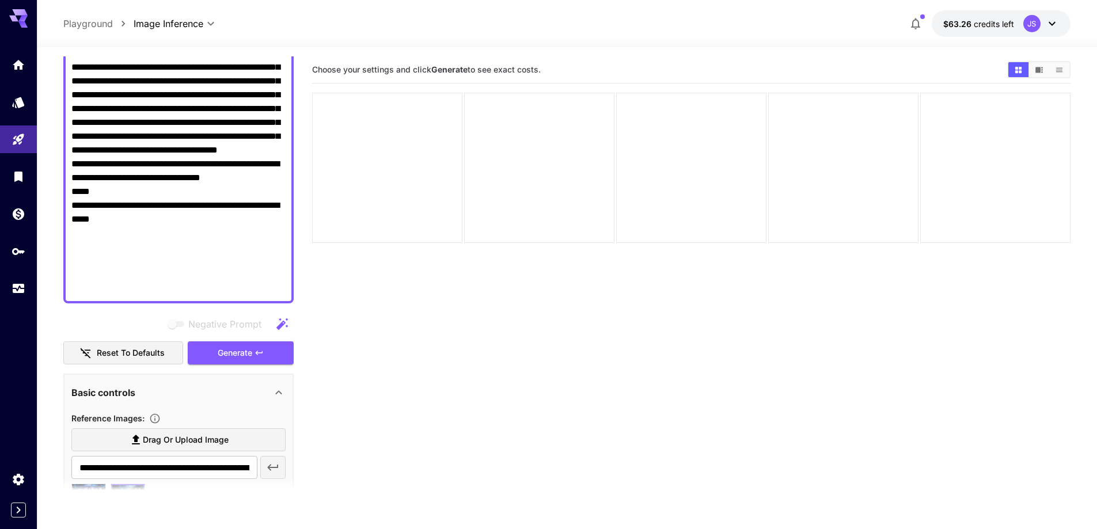
scroll to position [334, 0]
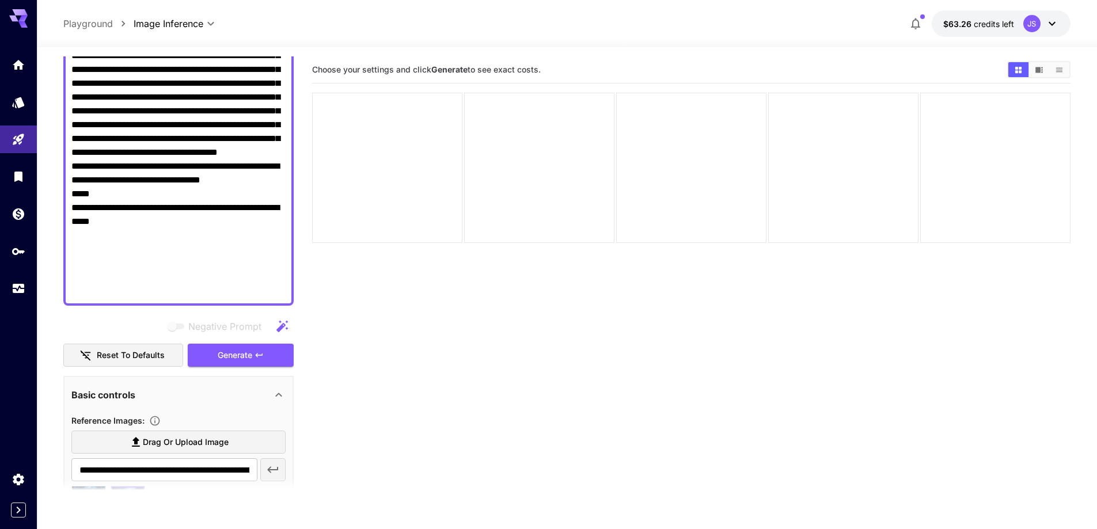
click at [121, 248] on textarea "Negative Prompt" at bounding box center [178, 63] width 214 height 470
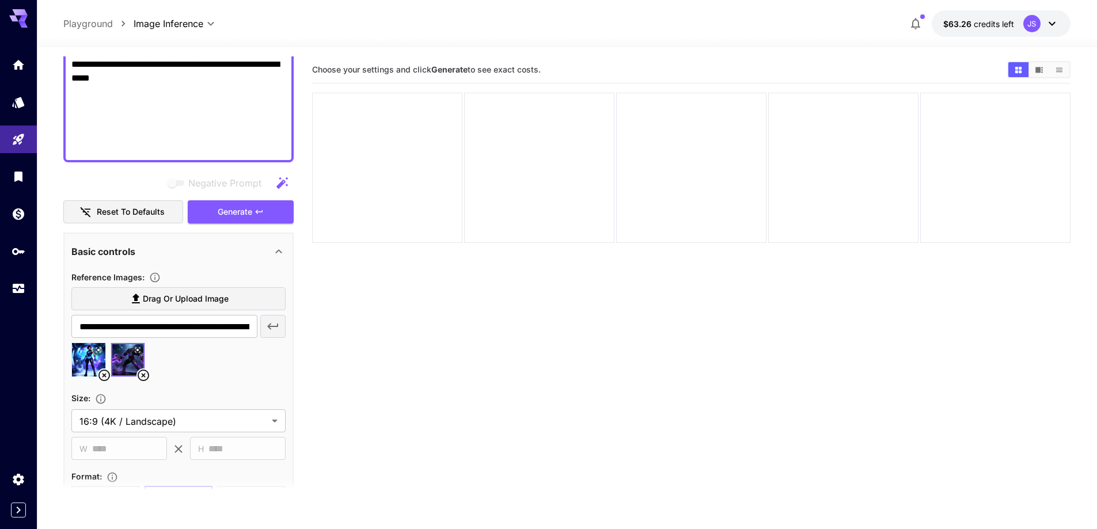
scroll to position [463, 0]
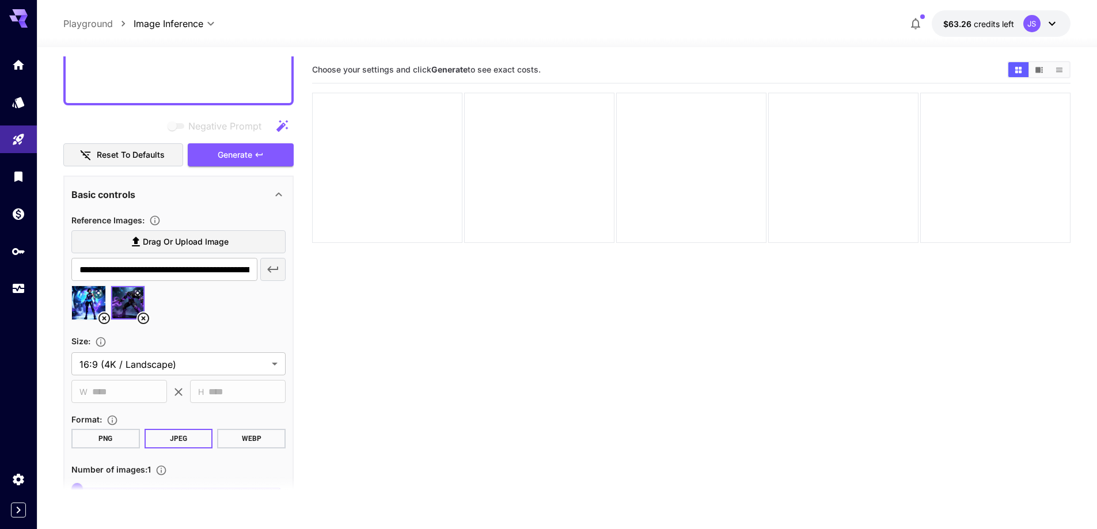
scroll to position [405, 0]
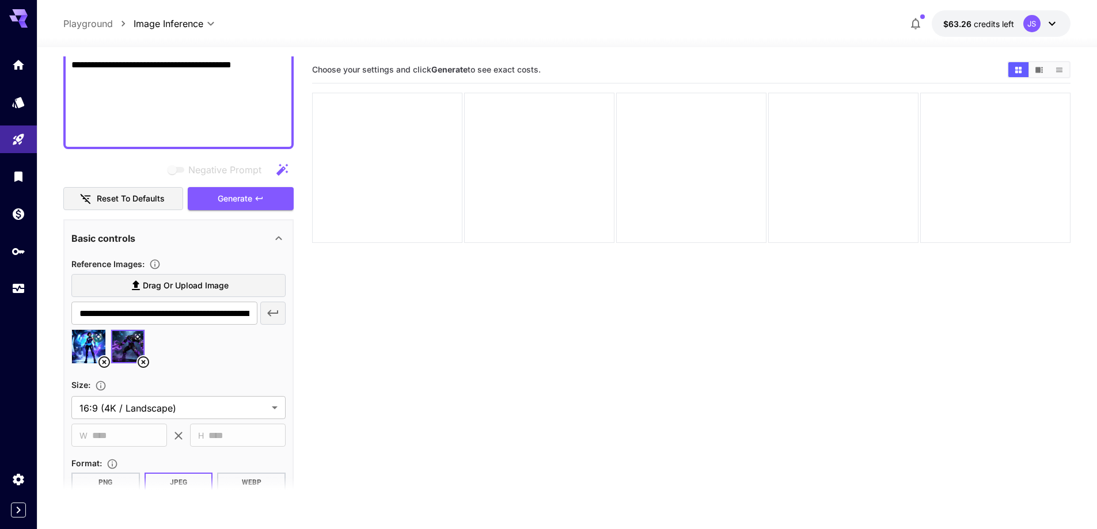
scroll to position [520, 0]
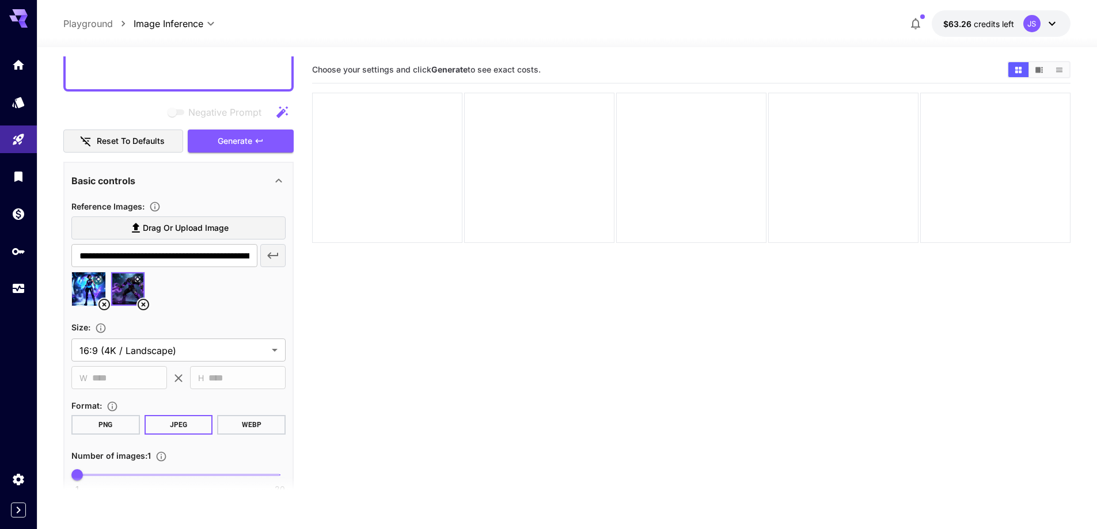
type textarea "**********"
click at [103, 302] on icon at bounding box center [104, 305] width 14 height 14
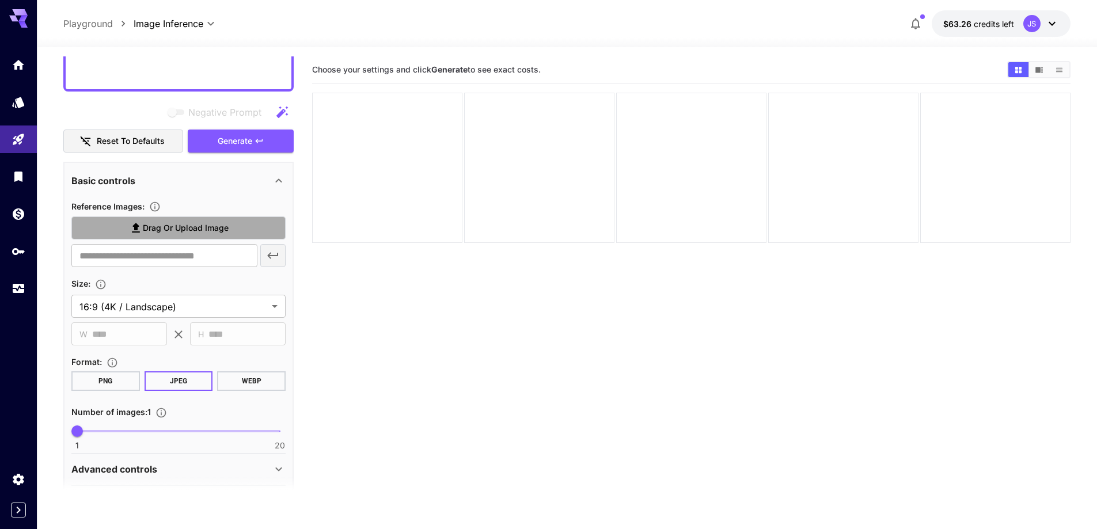
click at [131, 223] on icon at bounding box center [136, 228] width 14 height 14
click at [0, 0] on input "Drag or upload image" at bounding box center [0, 0] width 0 height 0
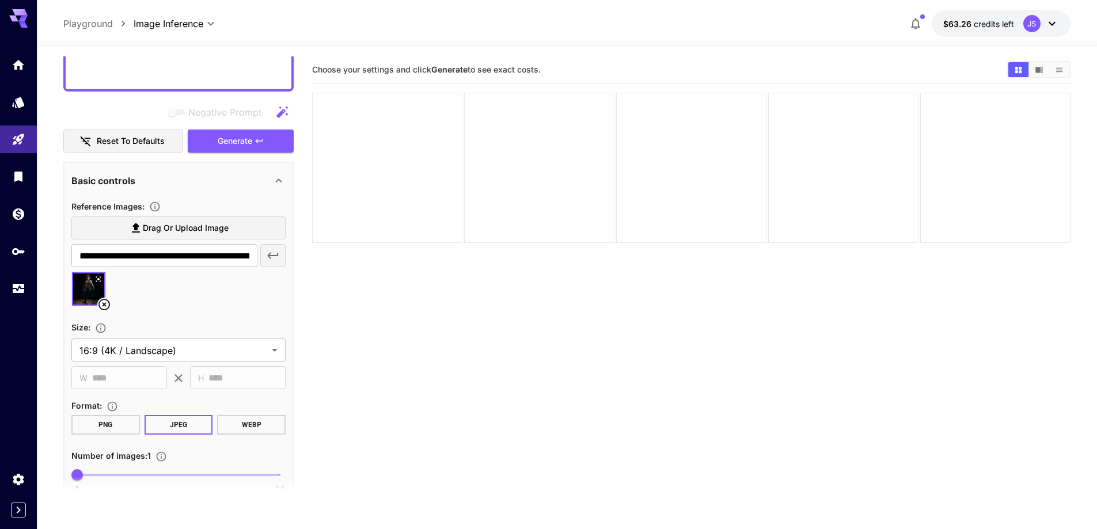
click at [198, 225] on span "Drag or upload image" at bounding box center [186, 228] width 86 height 14
click at [0, 0] on input "Drag or upload image" at bounding box center [0, 0] width 0 height 0
type input "**********"
click at [249, 139] on span "Generate" at bounding box center [235, 141] width 35 height 14
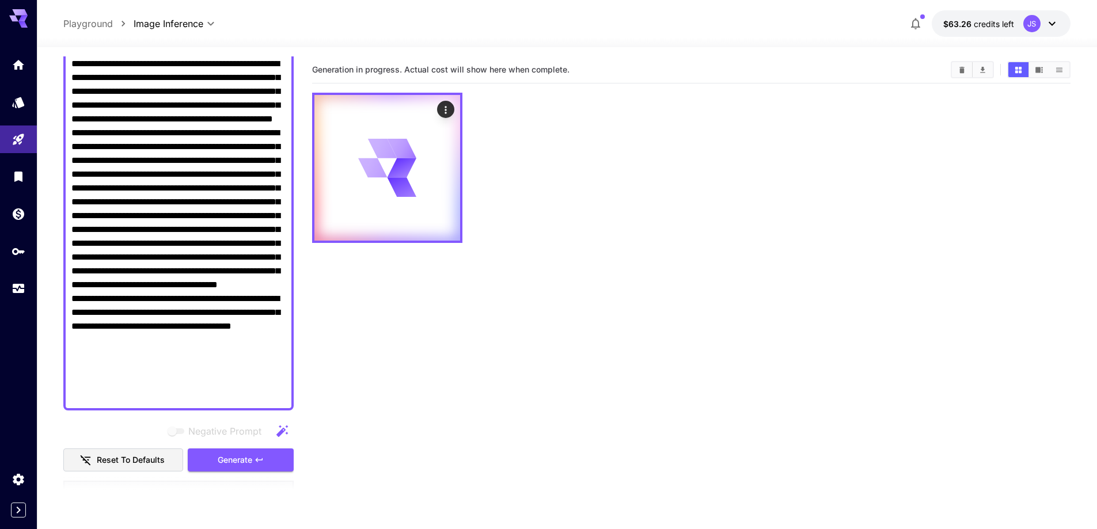
scroll to position [317, 0]
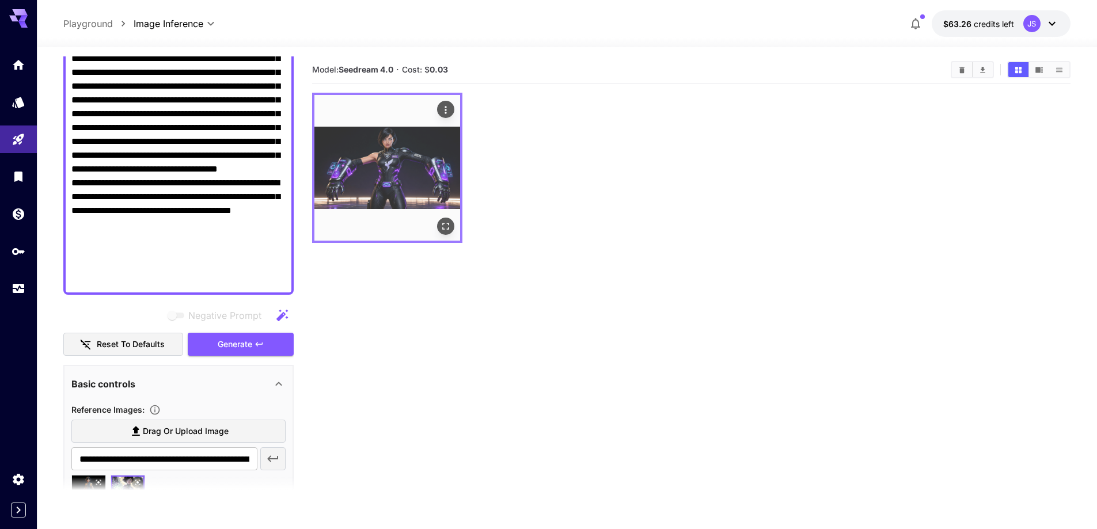
click at [442, 221] on icon "Open in fullscreen" at bounding box center [446, 227] width 12 height 12
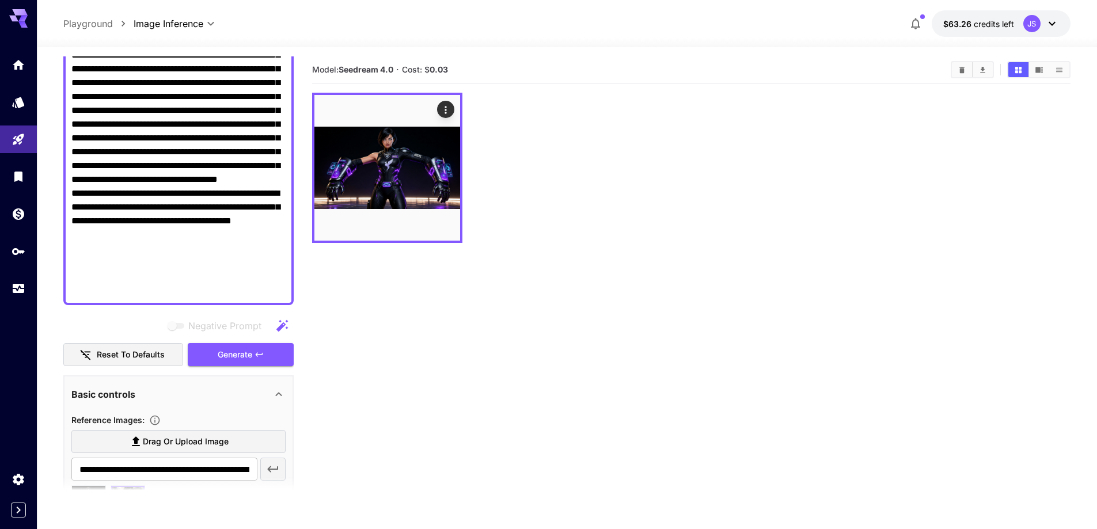
scroll to position [317, 0]
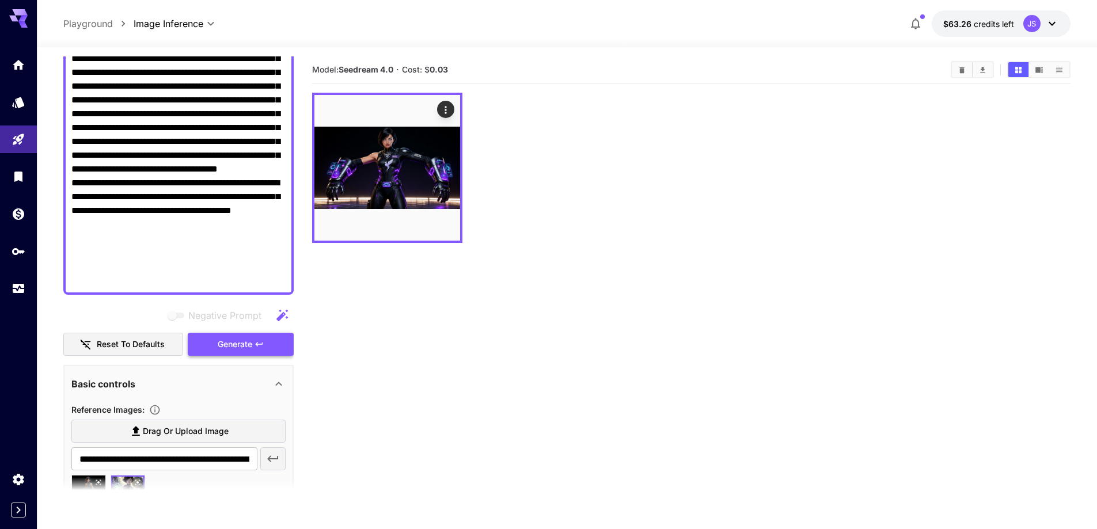
click at [248, 341] on span "Generate" at bounding box center [235, 345] width 35 height 14
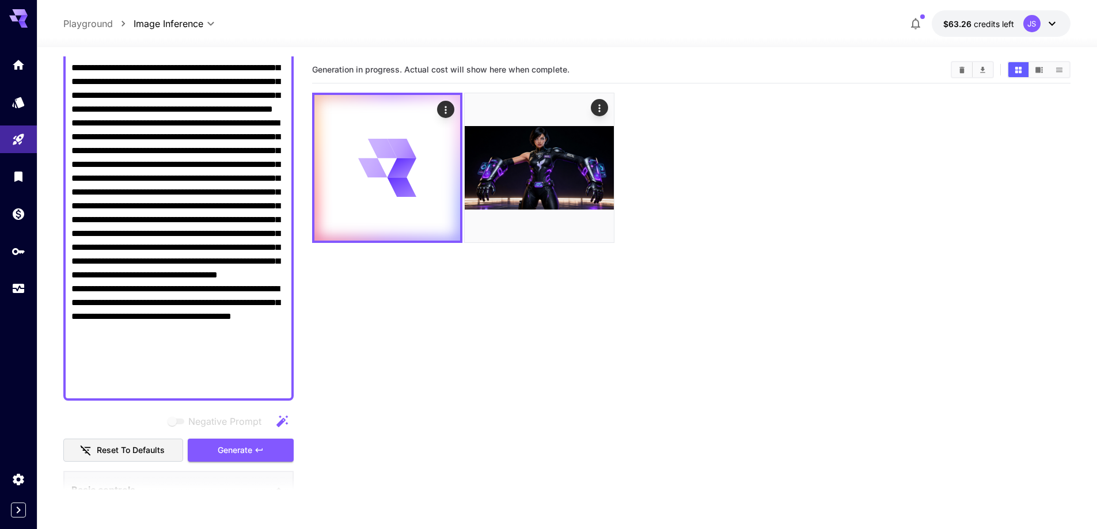
scroll to position [86, 0]
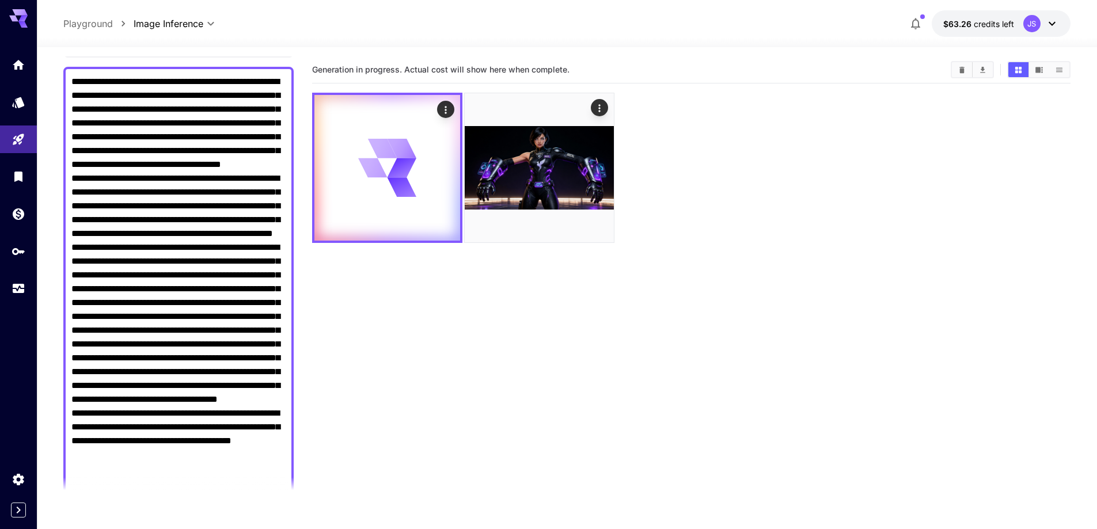
drag, startPoint x: 151, startPoint y: 80, endPoint x: 192, endPoint y: 81, distance: 40.9
click at [192, 81] on textarea "Negative Prompt" at bounding box center [178, 296] width 214 height 442
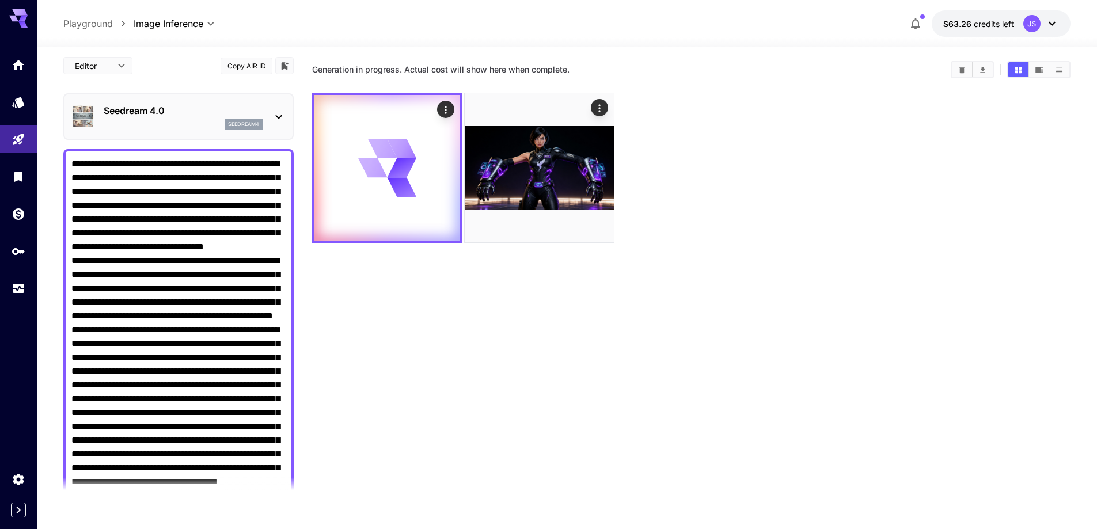
scroll to position [0, 0]
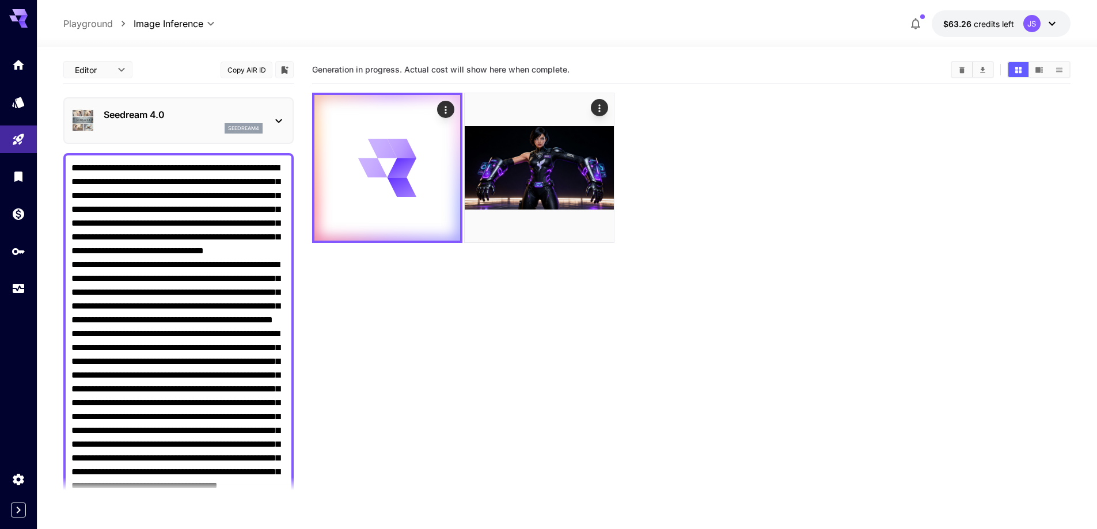
type textarea "**********"
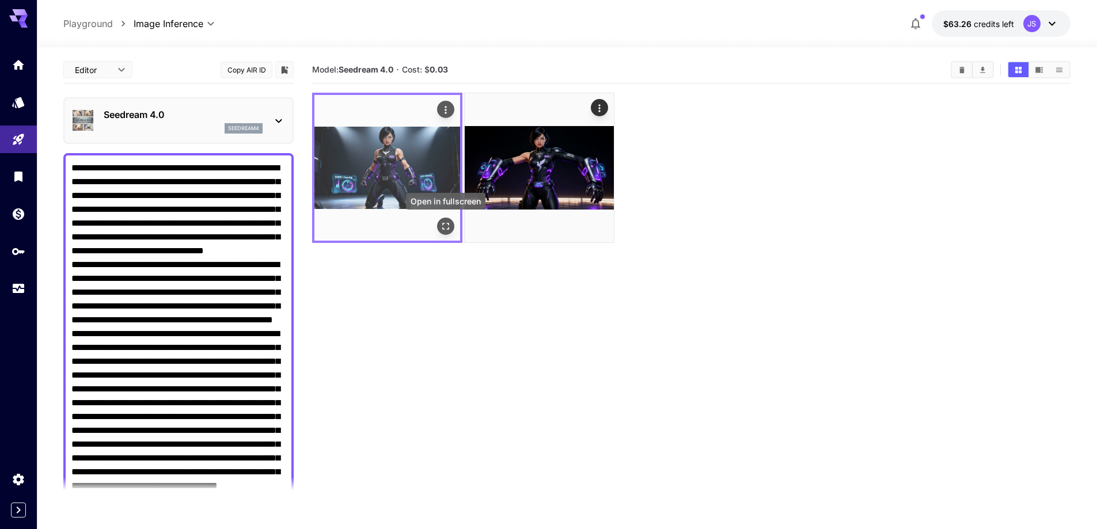
click at [447, 222] on icon "Open in fullscreen" at bounding box center [446, 227] width 12 height 12
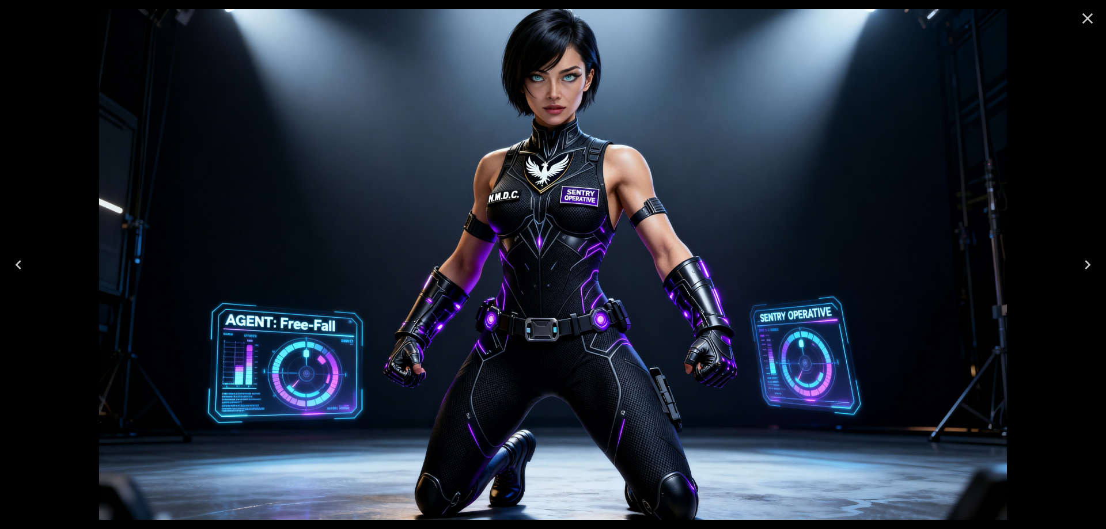
click at [1068, 169] on div at bounding box center [553, 264] width 1106 height 529
click at [1088, 16] on icon "Close" at bounding box center [1087, 18] width 18 height 18
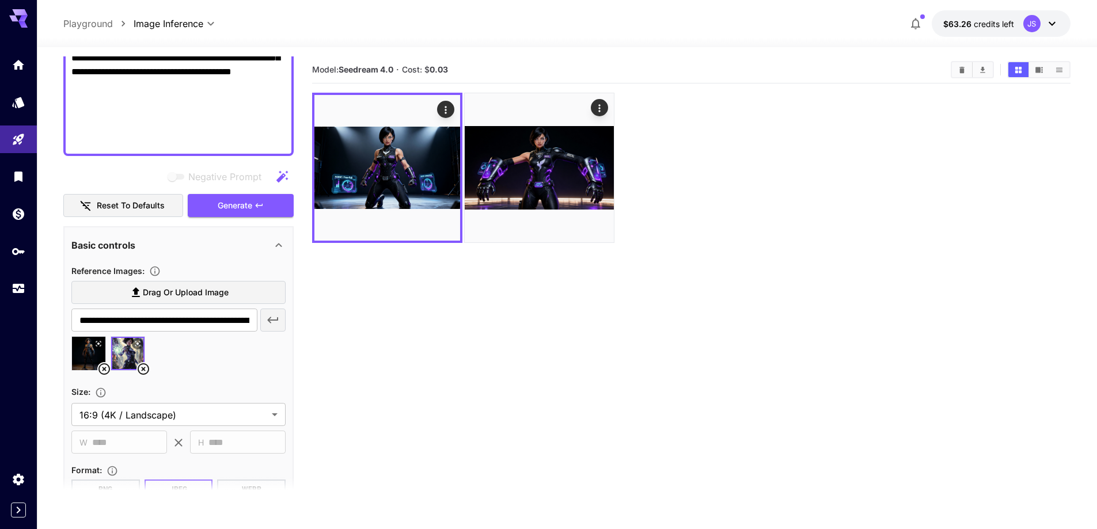
scroll to position [461, 0]
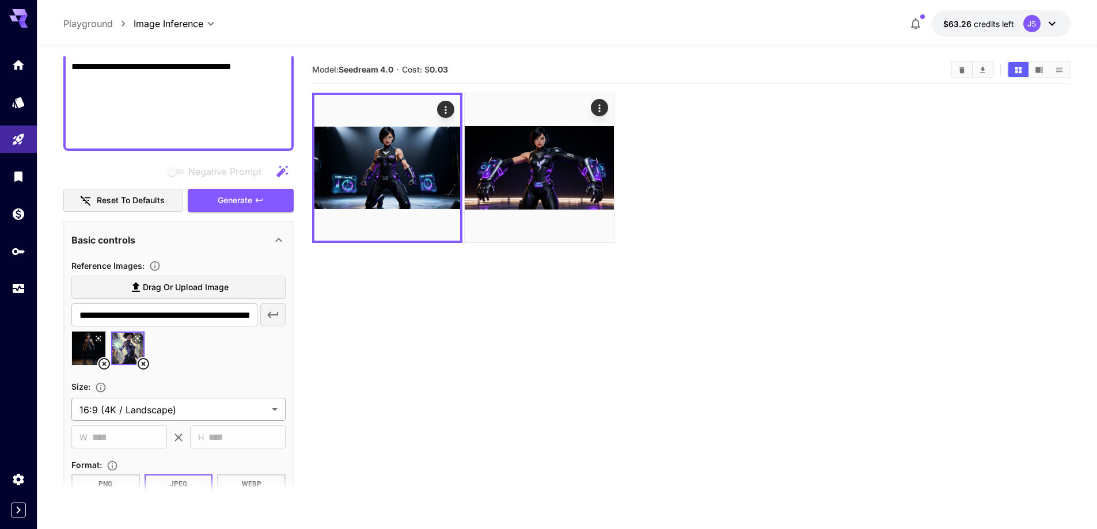
click at [186, 404] on body "**********" at bounding box center [548, 310] width 1097 height 620
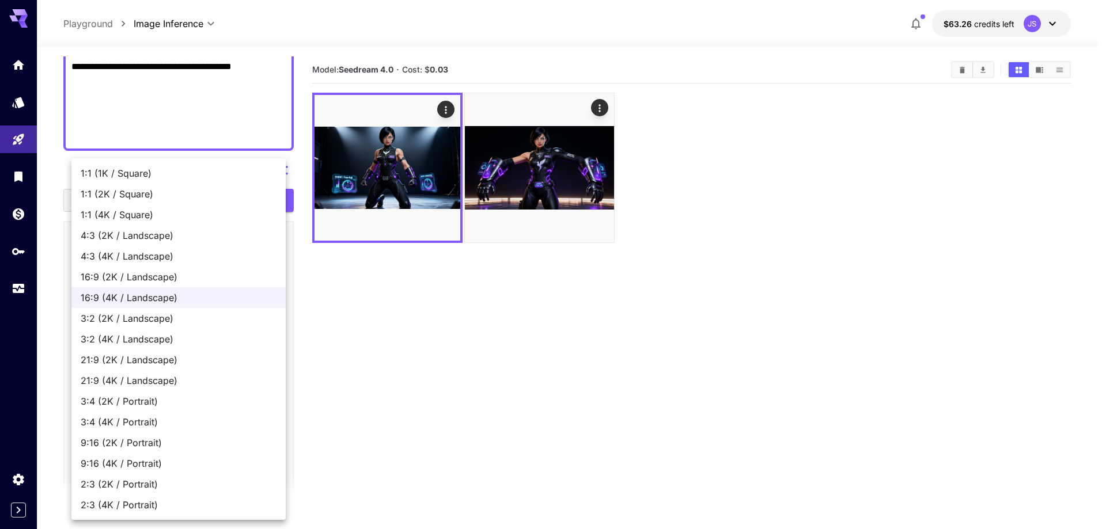
click at [157, 459] on span "9:16 (4K / Portrait)" at bounding box center [179, 464] width 196 height 14
type input "**********"
type input "****"
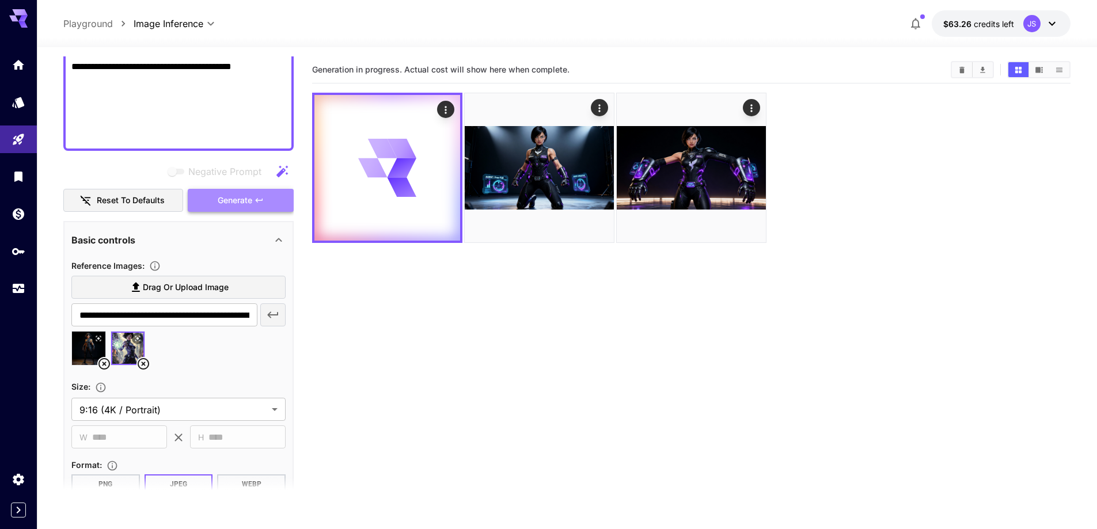
click at [229, 198] on span "Generate" at bounding box center [235, 201] width 35 height 14
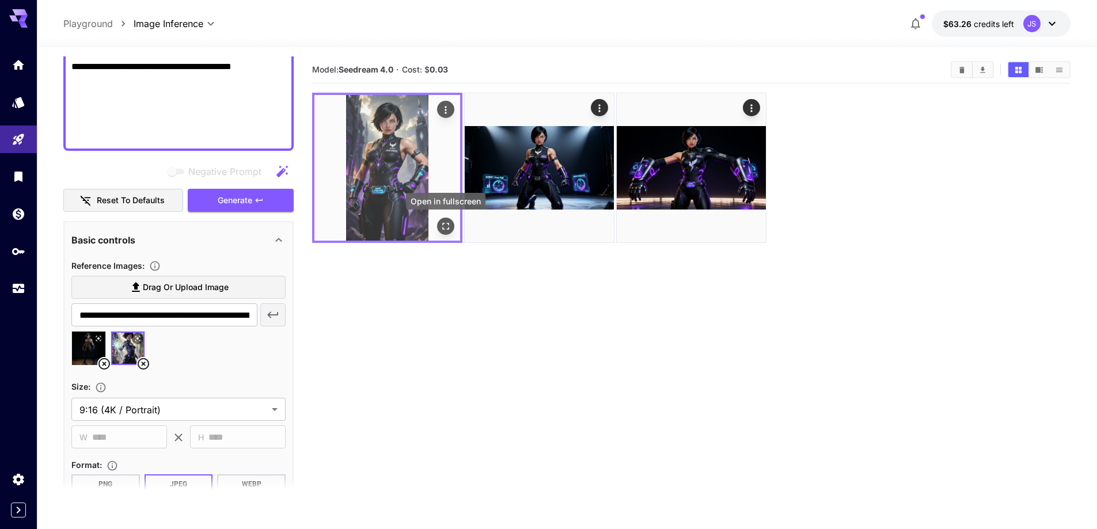
click at [443, 222] on icon "Open in fullscreen" at bounding box center [446, 227] width 12 height 12
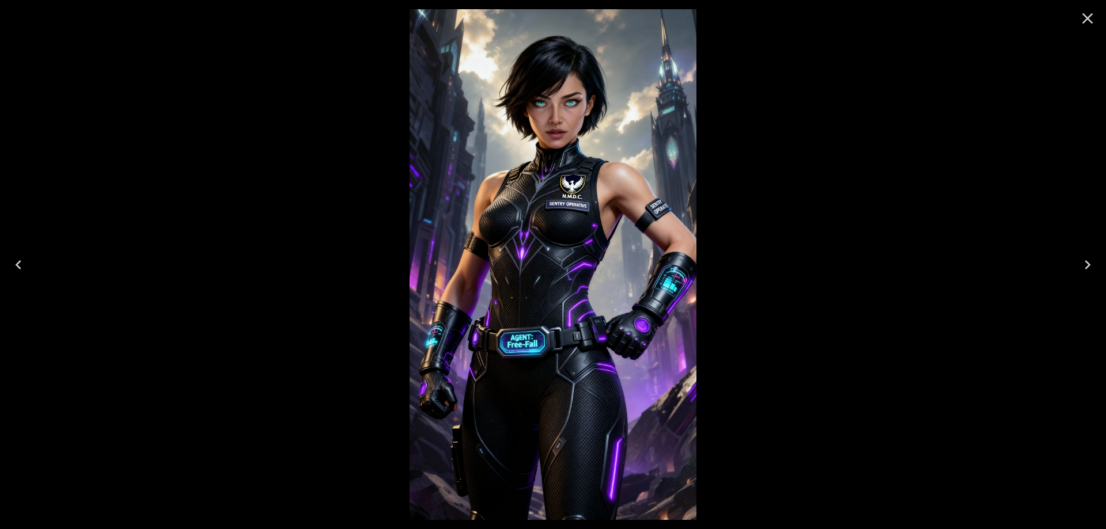
click at [1090, 264] on icon "Next" at bounding box center [1087, 265] width 18 height 18
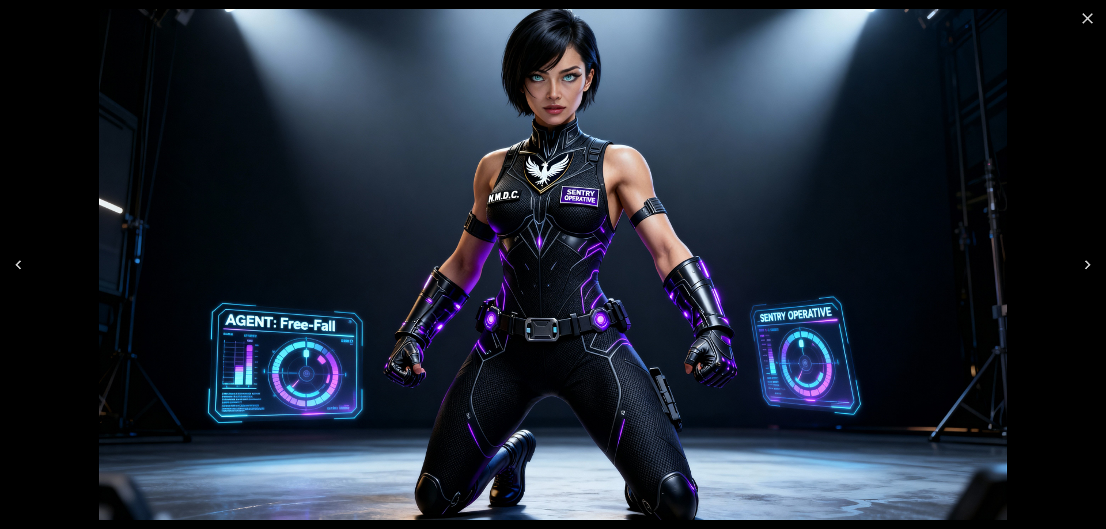
click at [1090, 264] on icon "Next" at bounding box center [1087, 265] width 18 height 18
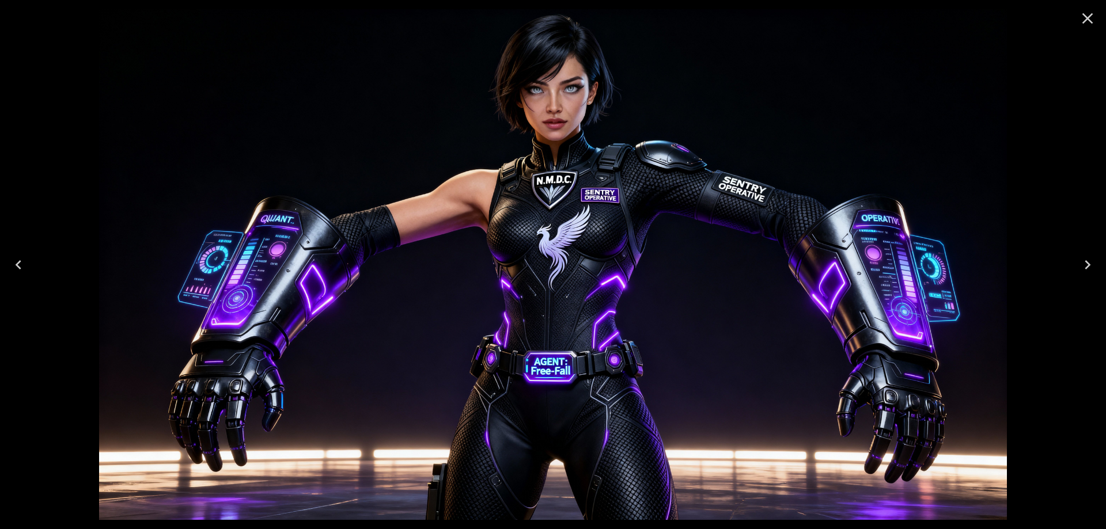
click at [1085, 20] on icon "Close" at bounding box center [1087, 18] width 18 height 18
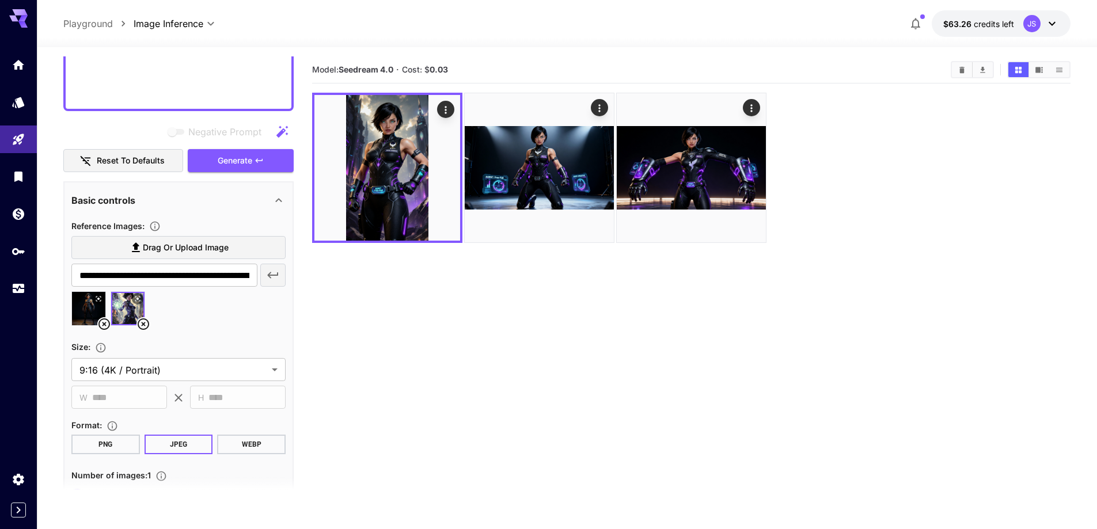
scroll to position [518, 0]
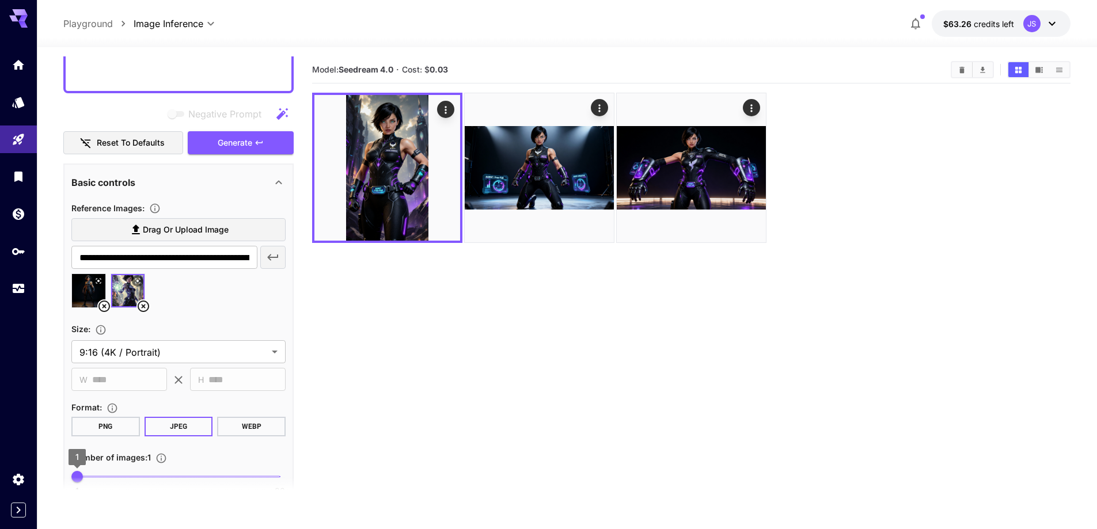
drag, startPoint x: 74, startPoint y: 479, endPoint x: 85, endPoint y: 477, distance: 10.5
click at [85, 477] on section "**********" at bounding box center [178, 281] width 230 height 450
type input "*"
drag, startPoint x: 77, startPoint y: 475, endPoint x: 85, endPoint y: 475, distance: 7.5
click at [85, 475] on span "2" at bounding box center [88, 477] width 12 height 12
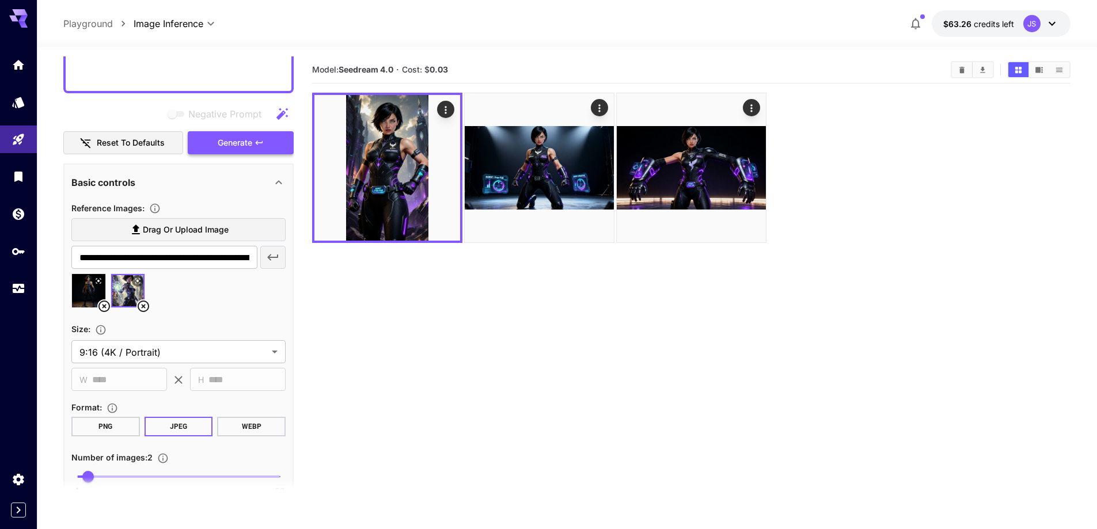
click at [248, 142] on span "Generate" at bounding box center [235, 143] width 35 height 14
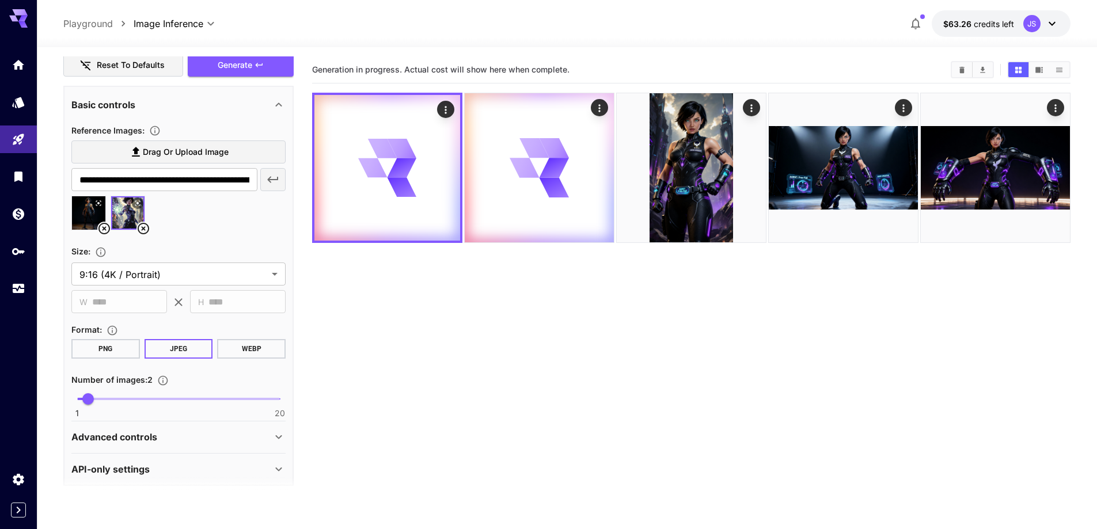
scroll to position [605, 0]
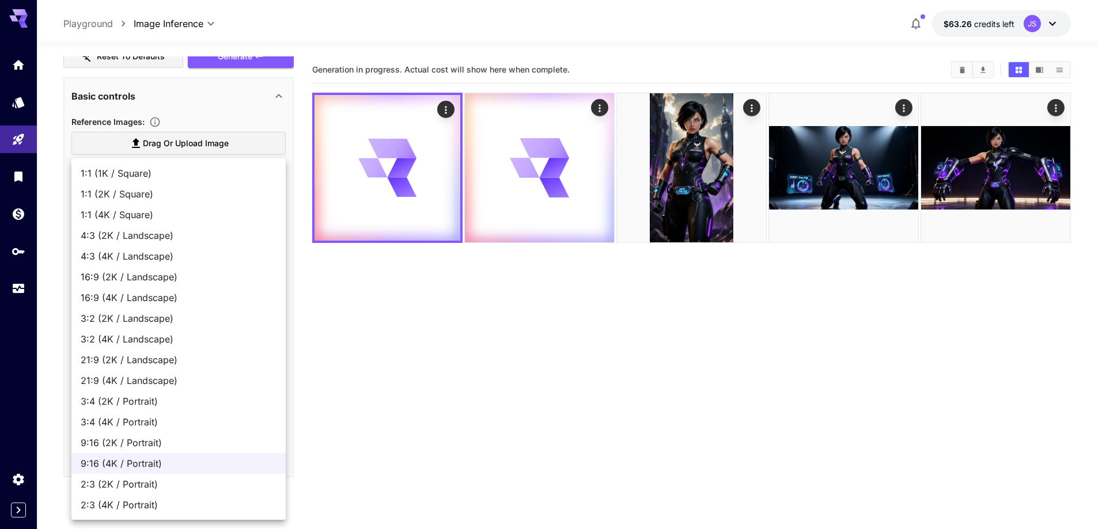
click at [219, 255] on body "**********" at bounding box center [553, 310] width 1106 height 620
click at [378, 365] on div at bounding box center [553, 264] width 1106 height 529
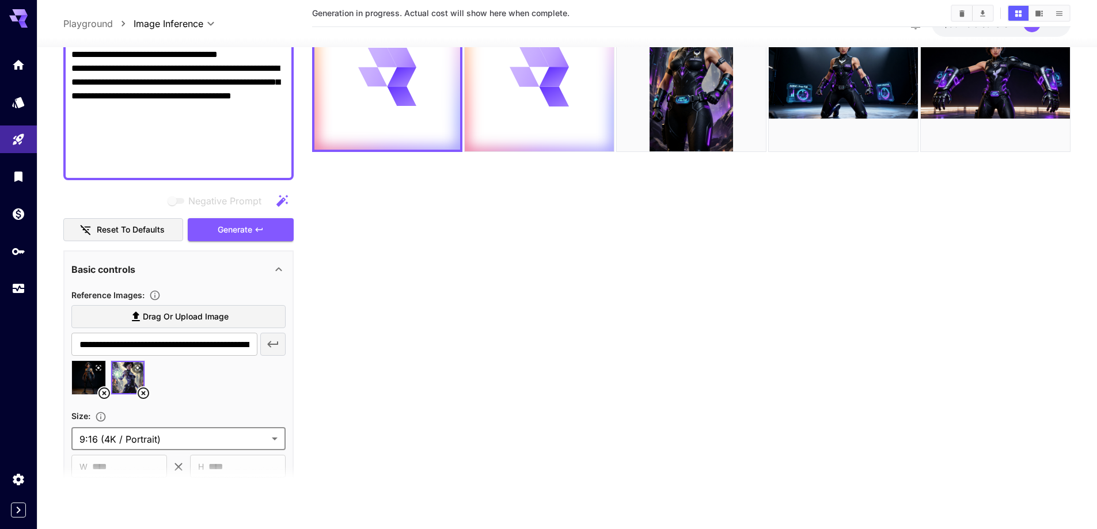
scroll to position [317, 0]
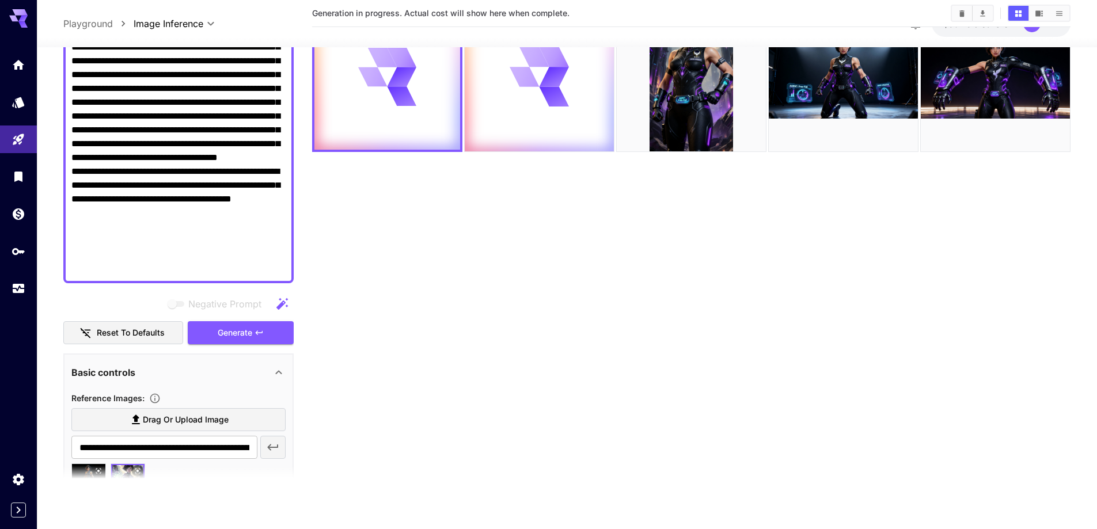
click at [178, 176] on textarea "Negative Prompt" at bounding box center [178, 54] width 214 height 442
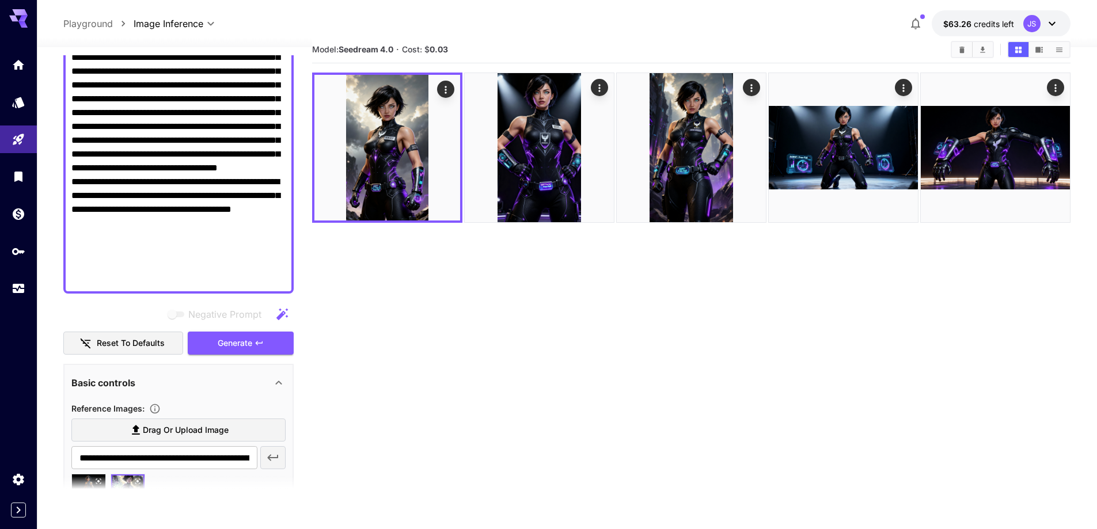
scroll to position [0, 0]
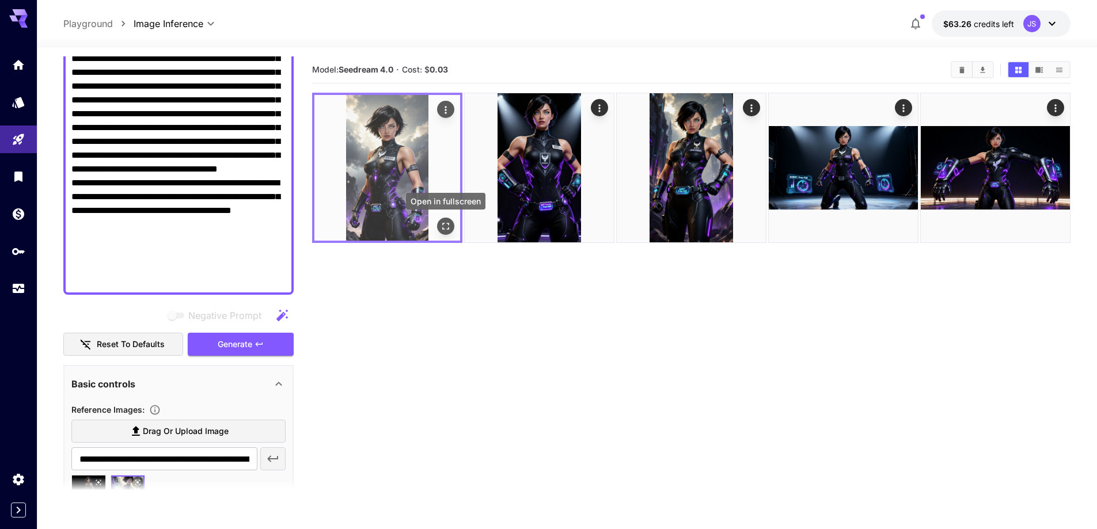
click at [441, 227] on icon "Open in fullscreen" at bounding box center [446, 227] width 12 height 12
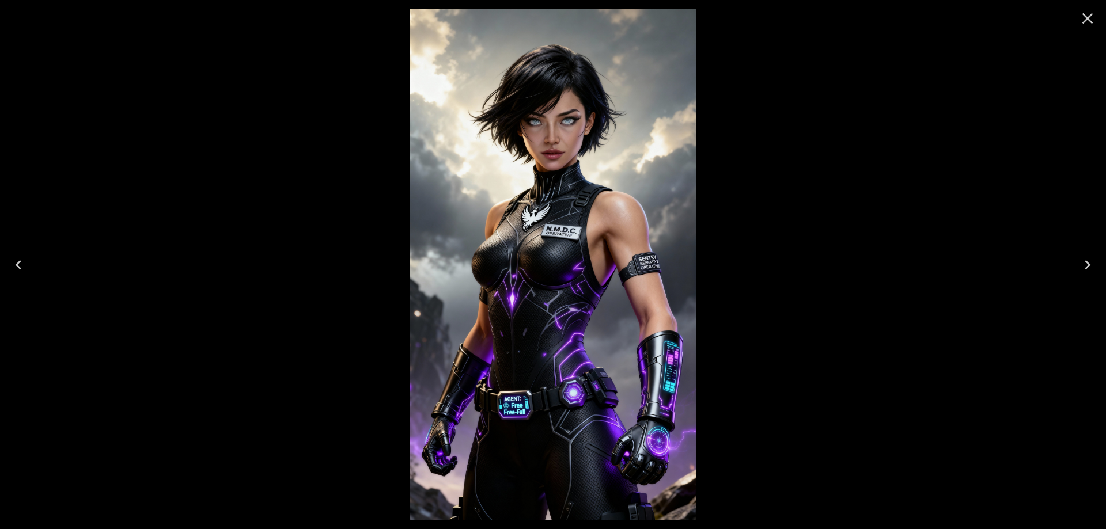
click at [1088, 262] on icon "Next" at bounding box center [1088, 264] width 6 height 9
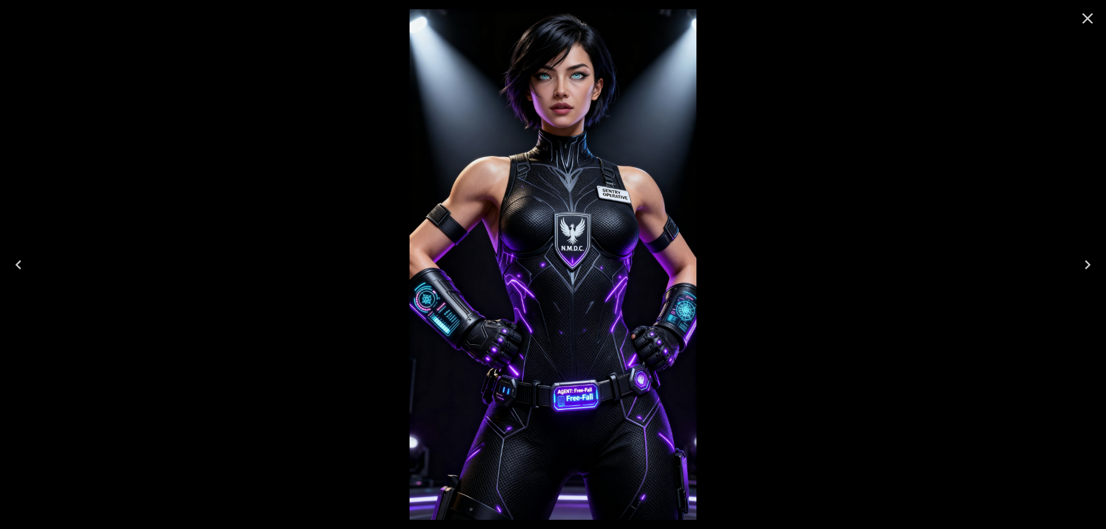
click at [1083, 15] on icon "Close" at bounding box center [1087, 18] width 18 height 18
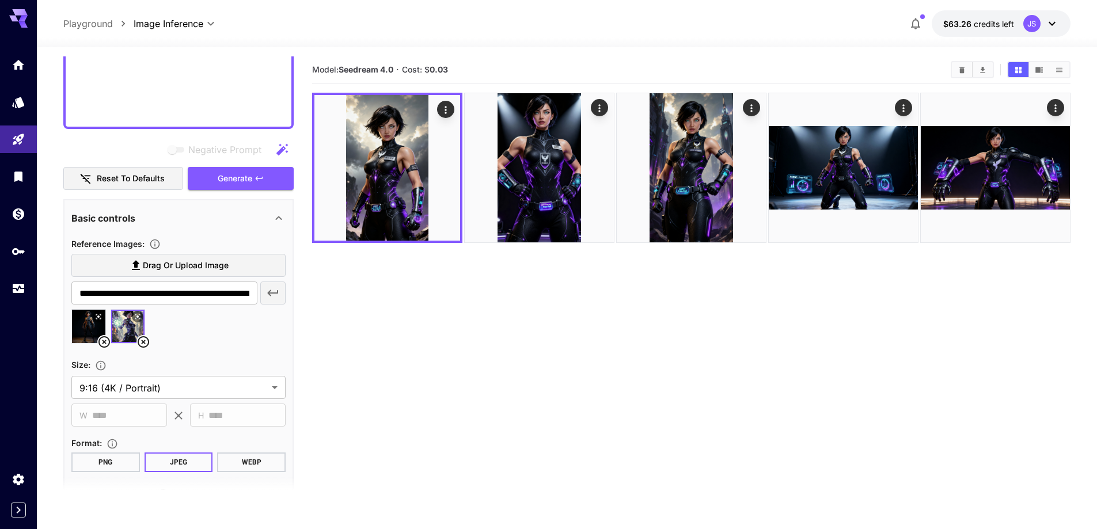
scroll to position [605, 0]
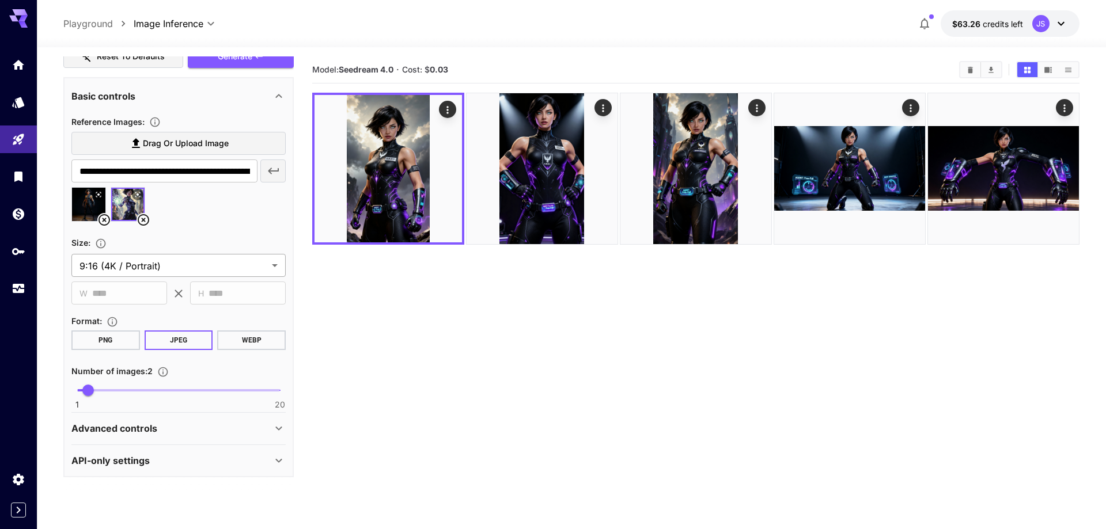
click at [191, 260] on body "**********" at bounding box center [553, 310] width 1106 height 620
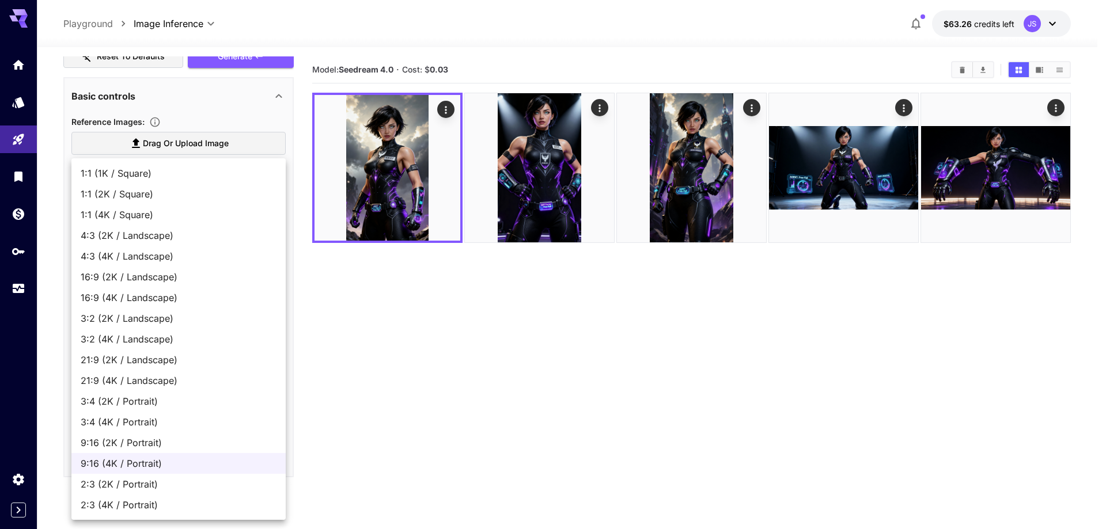
click at [167, 301] on span "16:9 (4K / Landscape)" at bounding box center [179, 298] width 196 height 14
type input "**********"
type input "****"
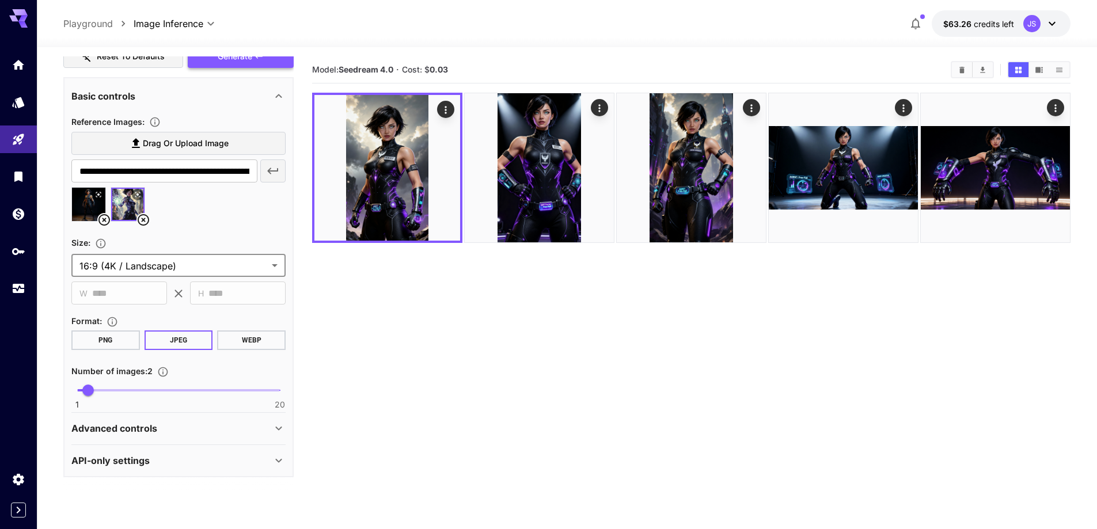
click at [253, 60] on button "Generate" at bounding box center [241, 57] width 106 height 24
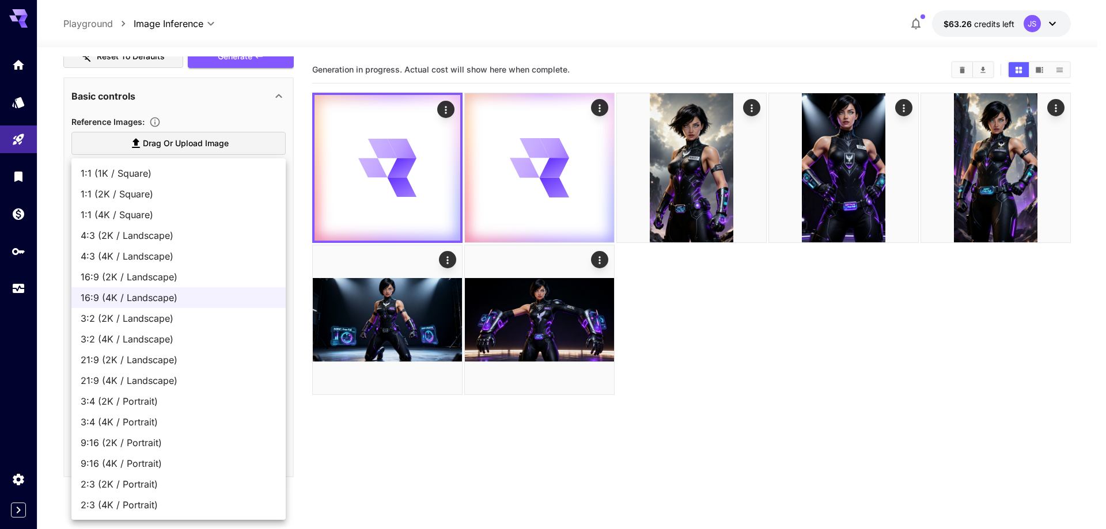
click at [181, 263] on body "**********" at bounding box center [553, 310] width 1106 height 620
click at [173, 423] on span "3:4 (4K / Portrait)" at bounding box center [179, 422] width 196 height 14
type input "**********"
type input "****"
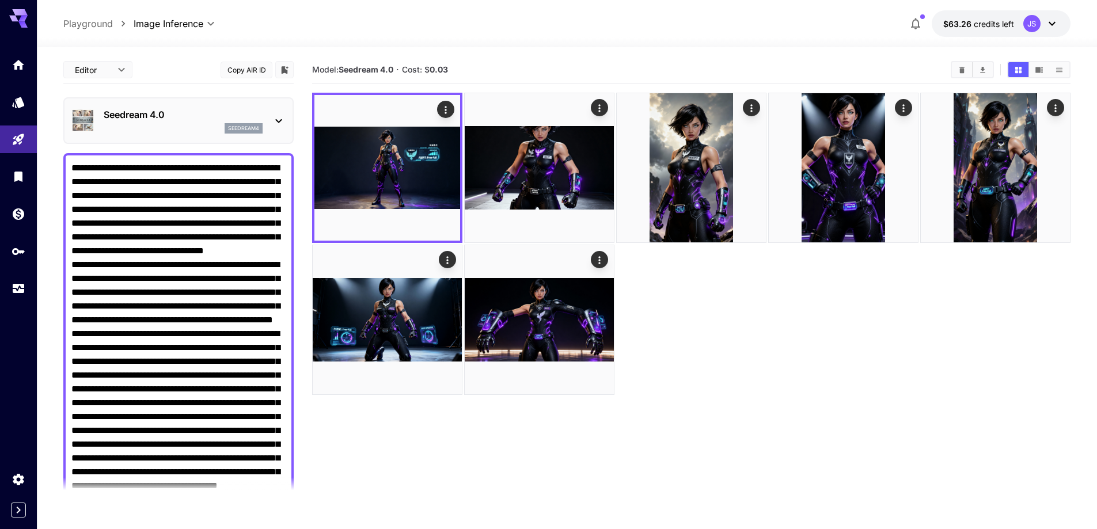
scroll to position [605, 0]
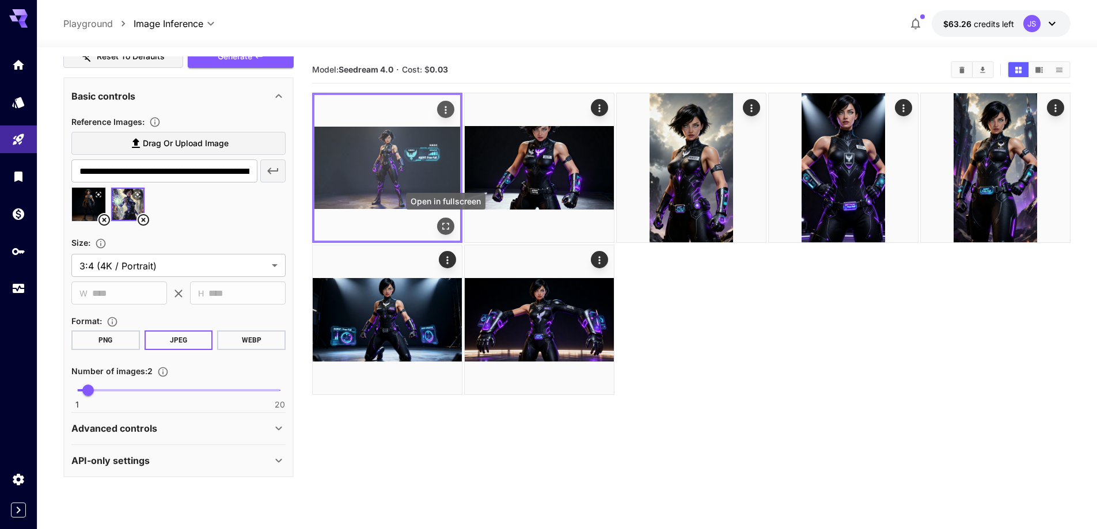
click at [445, 226] on icon "Open in fullscreen" at bounding box center [446, 227] width 12 height 12
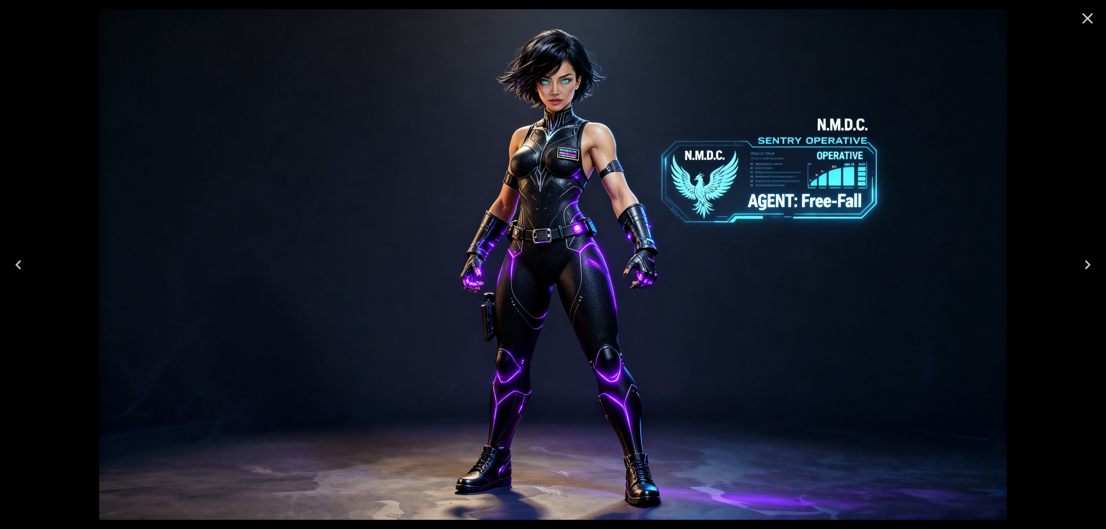
click at [1084, 18] on icon "Close" at bounding box center [1087, 18] width 18 height 18
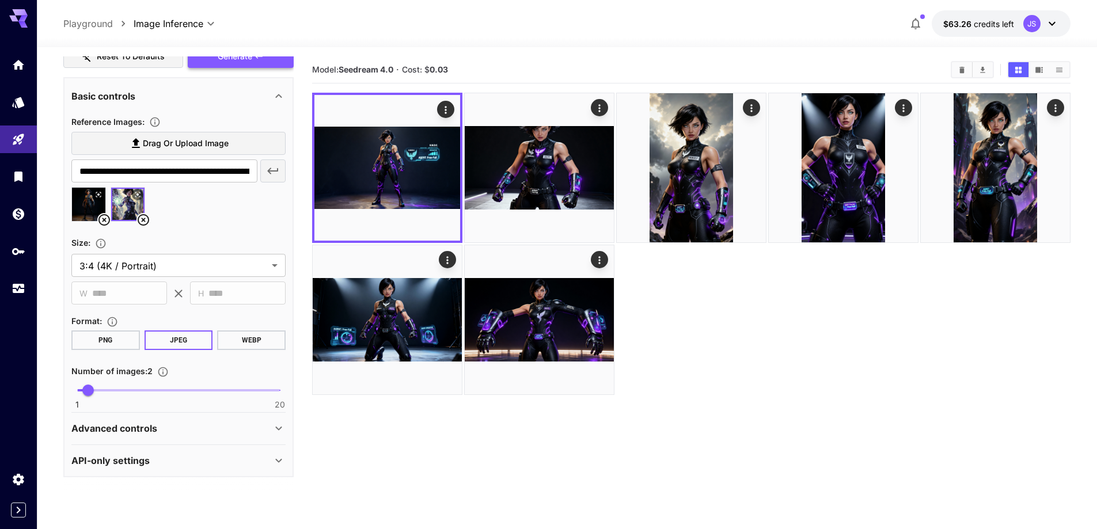
click at [253, 62] on button "Generate" at bounding box center [241, 57] width 106 height 24
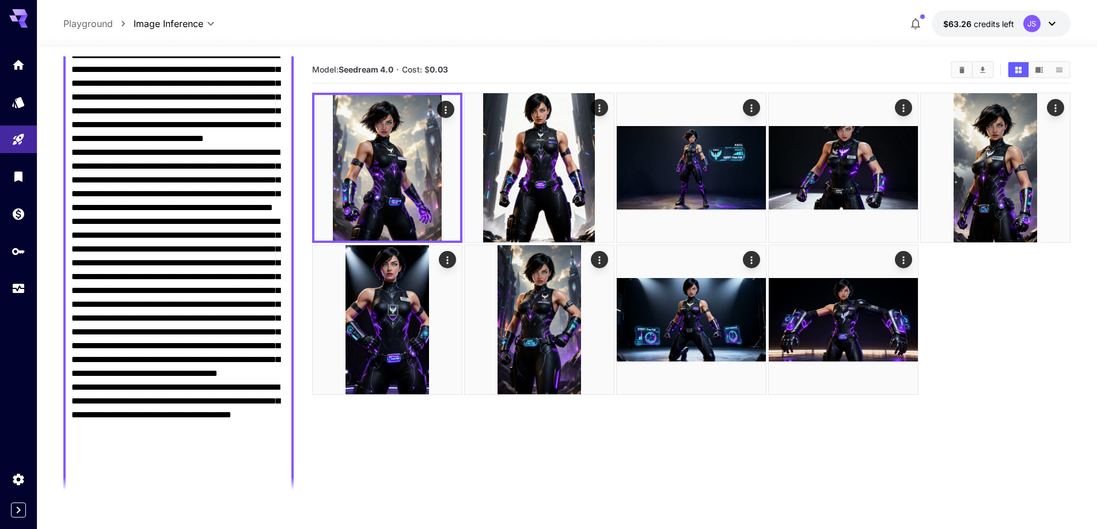
scroll to position [86, 0]
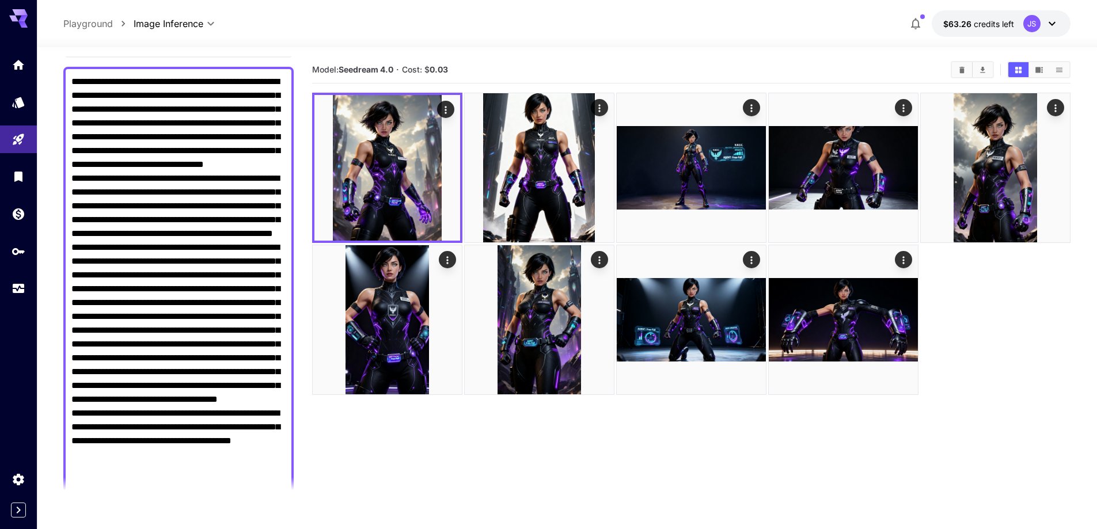
click at [73, 177] on textarea "Negative Prompt" at bounding box center [178, 296] width 214 height 442
click at [109, 190] on textarea "Negative Prompt" at bounding box center [178, 303] width 214 height 456
type textarea "**********"
